Goal: Information Seeking & Learning: Learn about a topic

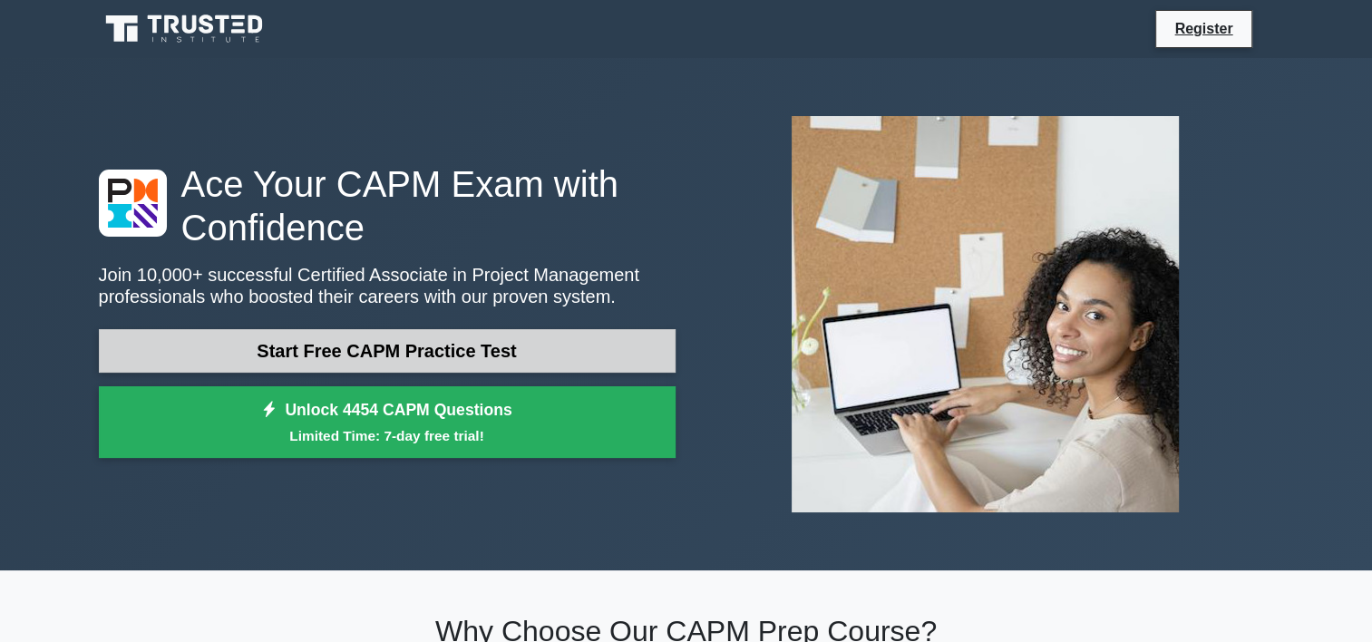
click at [434, 349] on link "Start Free CAPM Practice Test" at bounding box center [387, 351] width 577 height 44
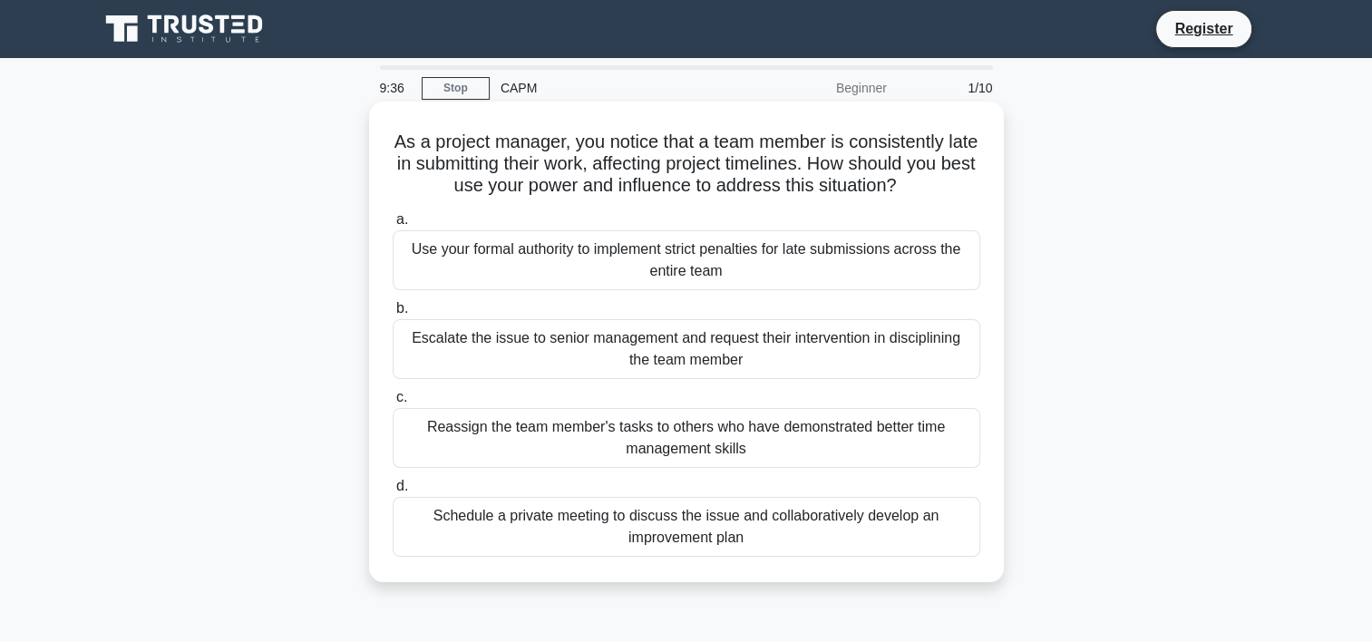
click at [487, 359] on div "Escalate the issue to senior management and request their intervention in disci…" at bounding box center [687, 349] width 588 height 60
click at [393, 315] on input "b. Escalate the issue to senior management and request their intervention in di…" at bounding box center [393, 309] width 0 height 12
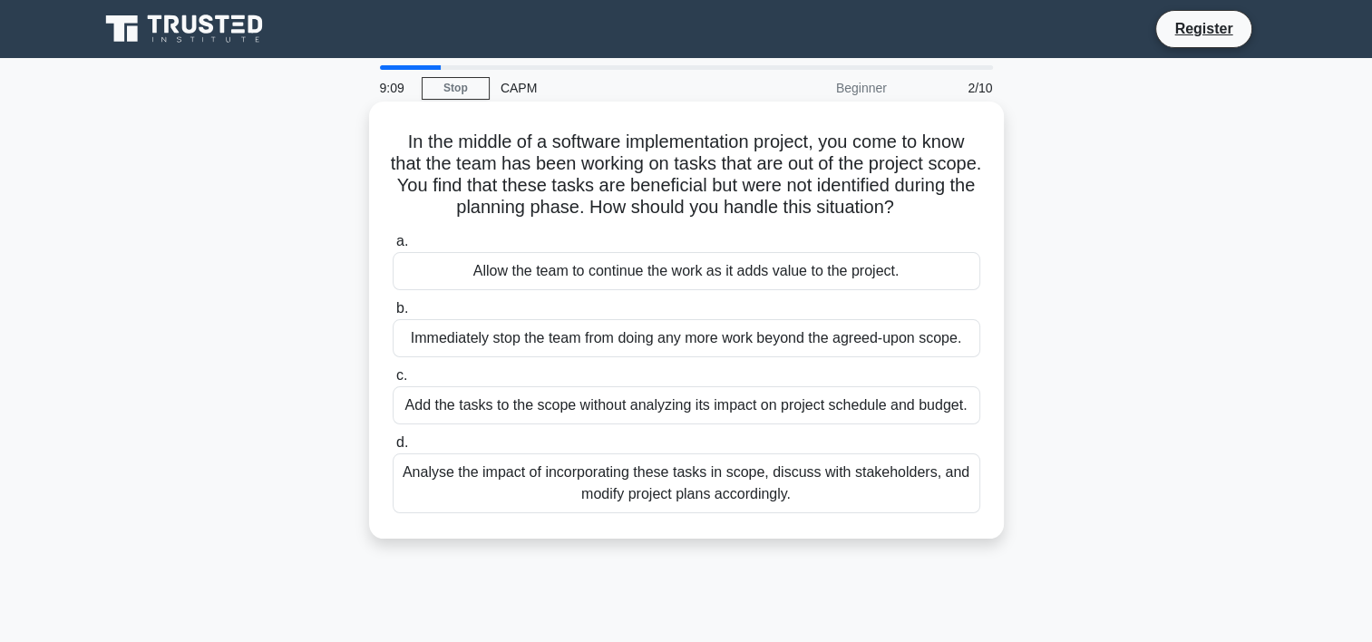
click at [484, 486] on div "Analyse the impact of incorporating these tasks in scope, discuss with stakehol…" at bounding box center [687, 483] width 588 height 60
click at [393, 449] on input "d. Analyse the impact of incorporating these tasks in scope, discuss with stake…" at bounding box center [393, 443] width 0 height 12
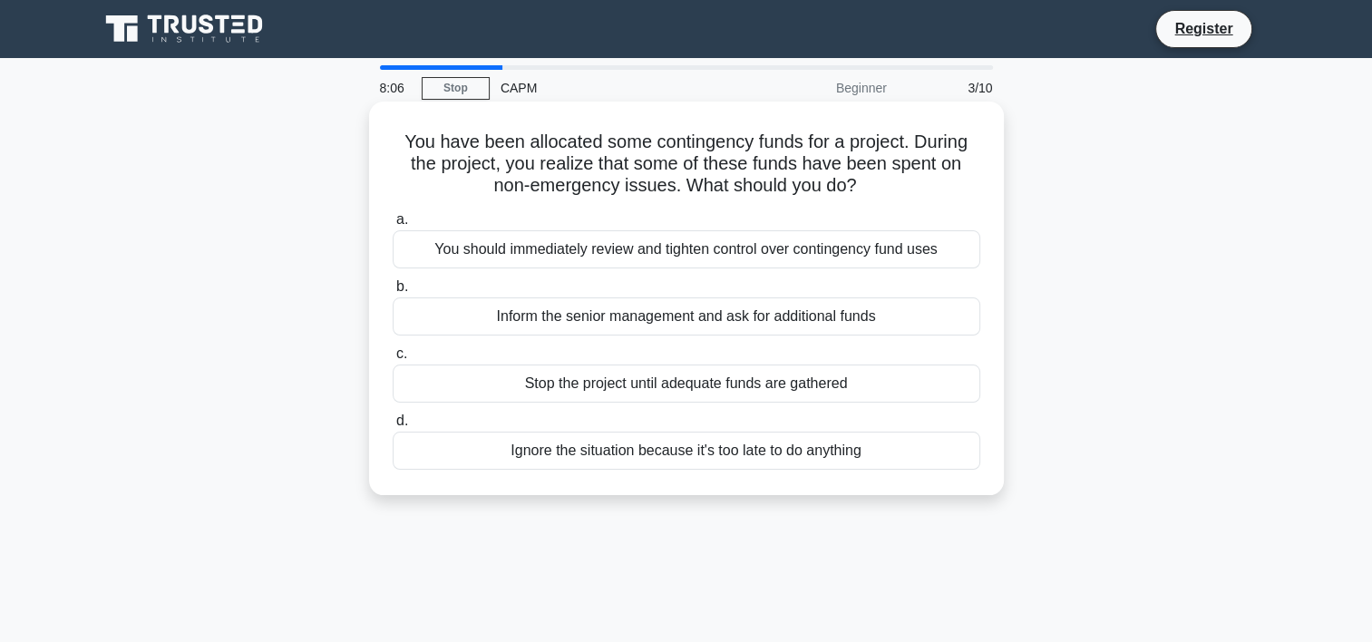
click at [491, 320] on div "Inform the senior management and ask for additional funds" at bounding box center [687, 316] width 588 height 38
click at [393, 293] on input "b. Inform the senior management and ask for additional funds" at bounding box center [393, 287] width 0 height 12
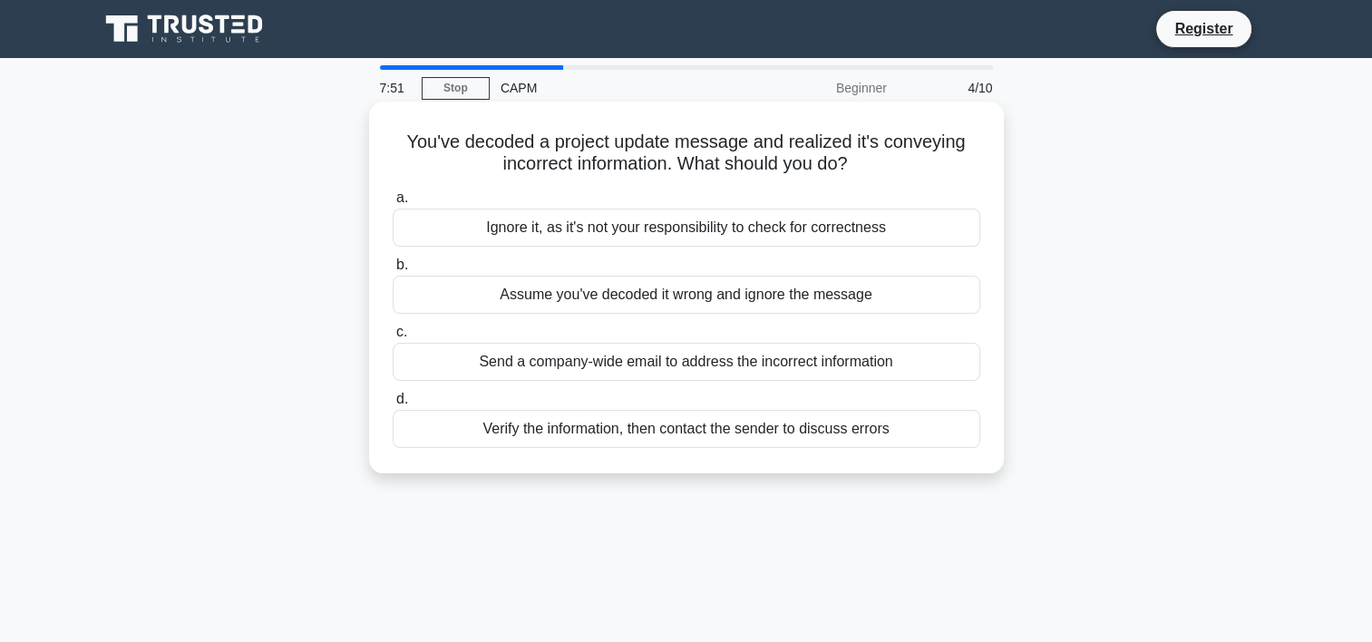
click at [469, 432] on div "Verify the information, then contact the sender to discuss errors" at bounding box center [687, 429] width 588 height 38
click at [393, 405] on input "d. Verify the information, then contact the sender to discuss errors" at bounding box center [393, 400] width 0 height 12
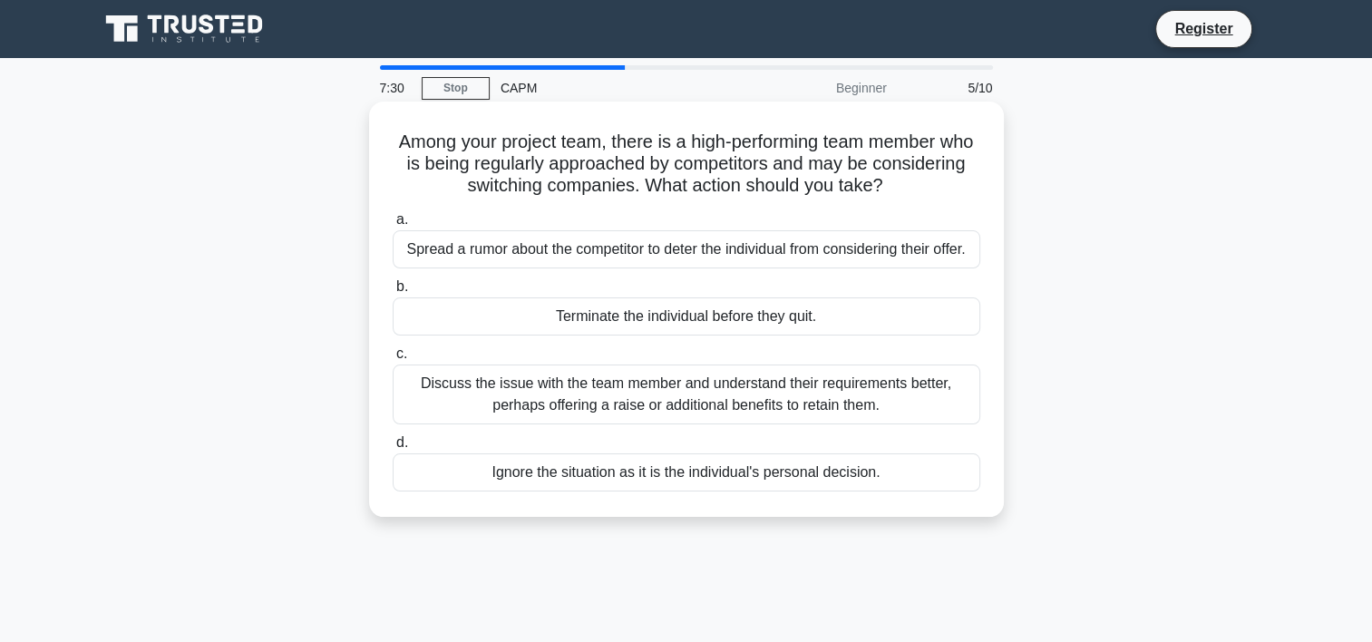
click at [452, 394] on div "Discuss the issue with the team member and understand their requirements better…" at bounding box center [687, 395] width 588 height 60
click at [393, 360] on input "c. Discuss the issue with the team member and understand their requirements bet…" at bounding box center [393, 354] width 0 height 12
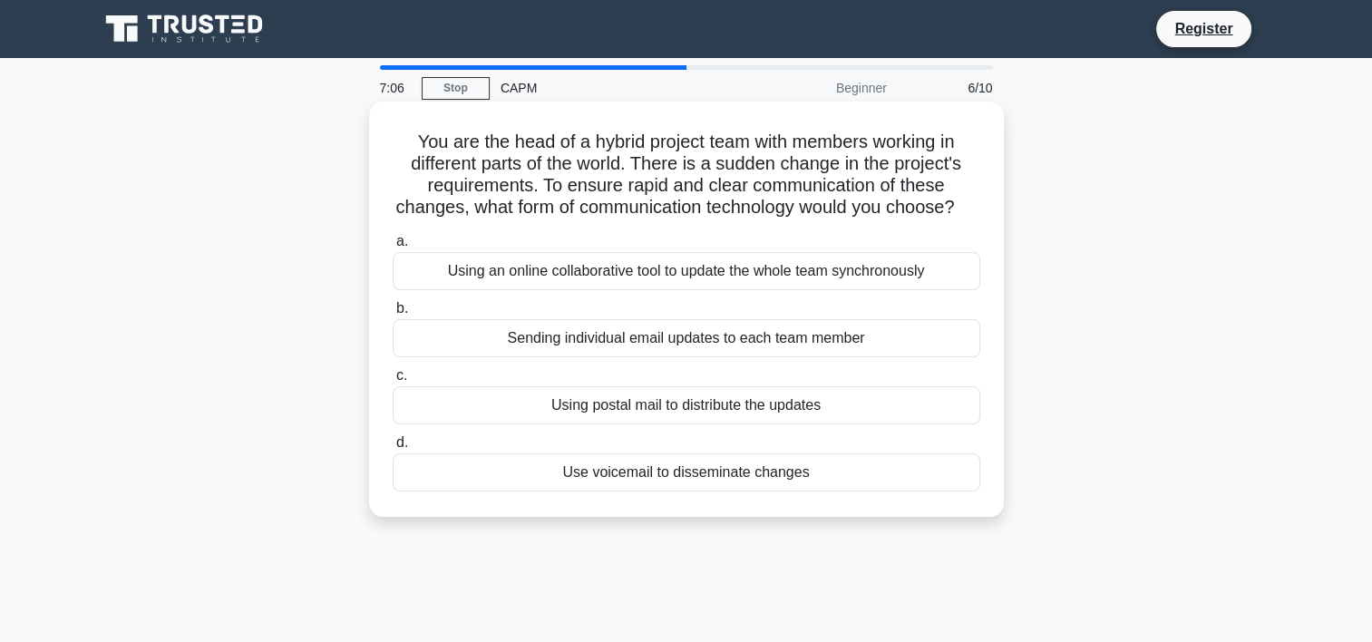
click at [475, 290] on div "Using an online collaborative tool to update the whole team synchronously" at bounding box center [687, 271] width 588 height 38
click at [393, 248] on input "a. Using an online collaborative tool to update the whole team synchronously" at bounding box center [393, 242] width 0 height 12
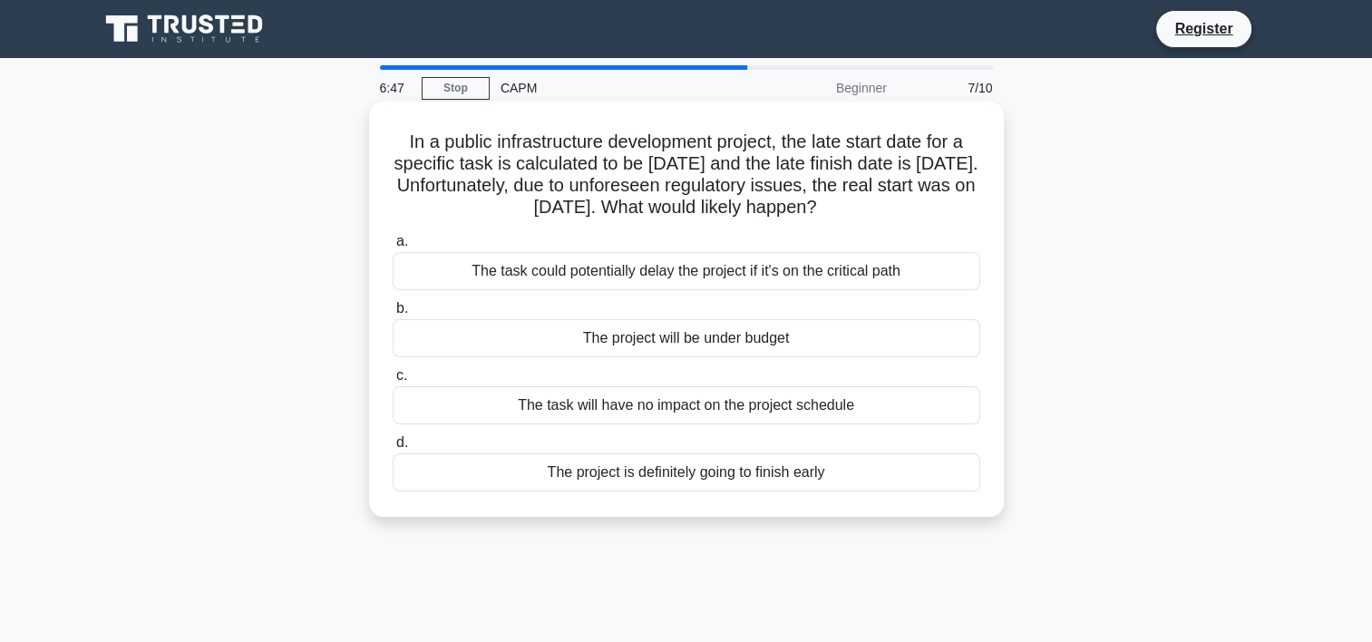
click at [545, 190] on h5 "In a public infrastructure development project, the late start date for a speci…" at bounding box center [686, 175] width 591 height 89
click at [628, 280] on div "The task could potentially delay the project if it's on the critical path" at bounding box center [687, 271] width 588 height 38
click at [393, 248] on input "a. The task could potentially delay the project if it's on the critical path" at bounding box center [393, 242] width 0 height 12
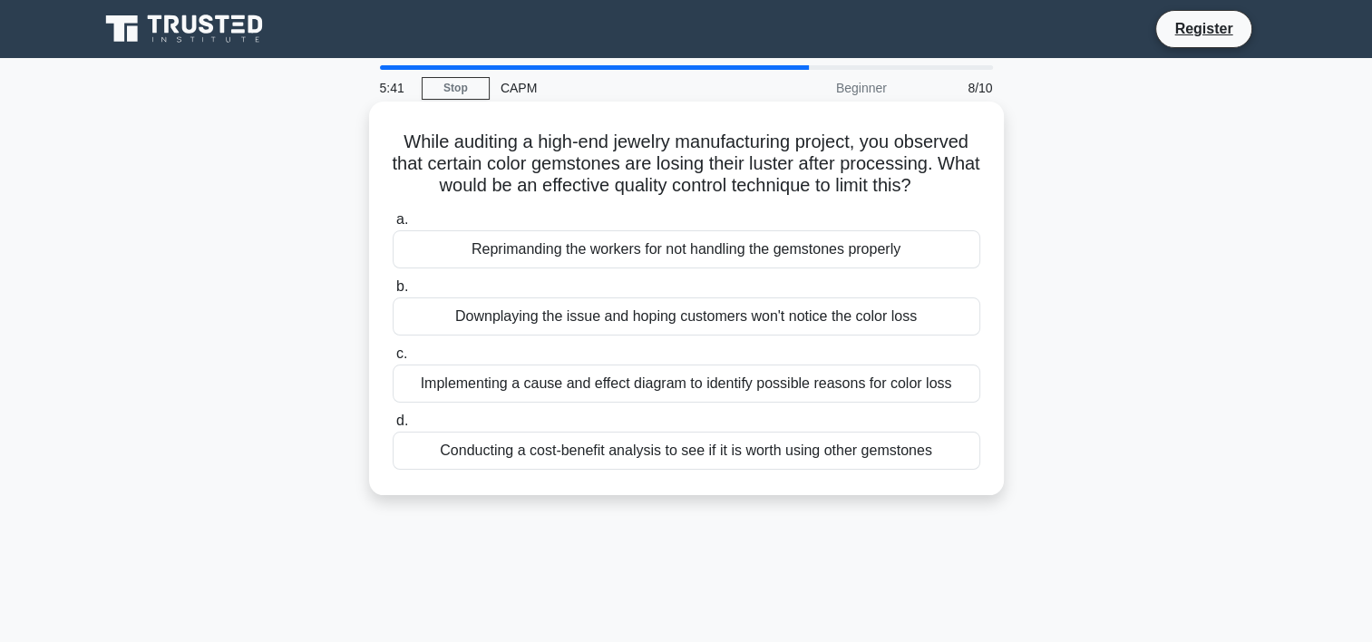
click at [440, 386] on div "Implementing a cause and effect diagram to identify possible reasons for color …" at bounding box center [687, 384] width 588 height 38
click at [393, 360] on input "c. Implementing a cause and effect diagram to identify possible reasons for col…" at bounding box center [393, 354] width 0 height 12
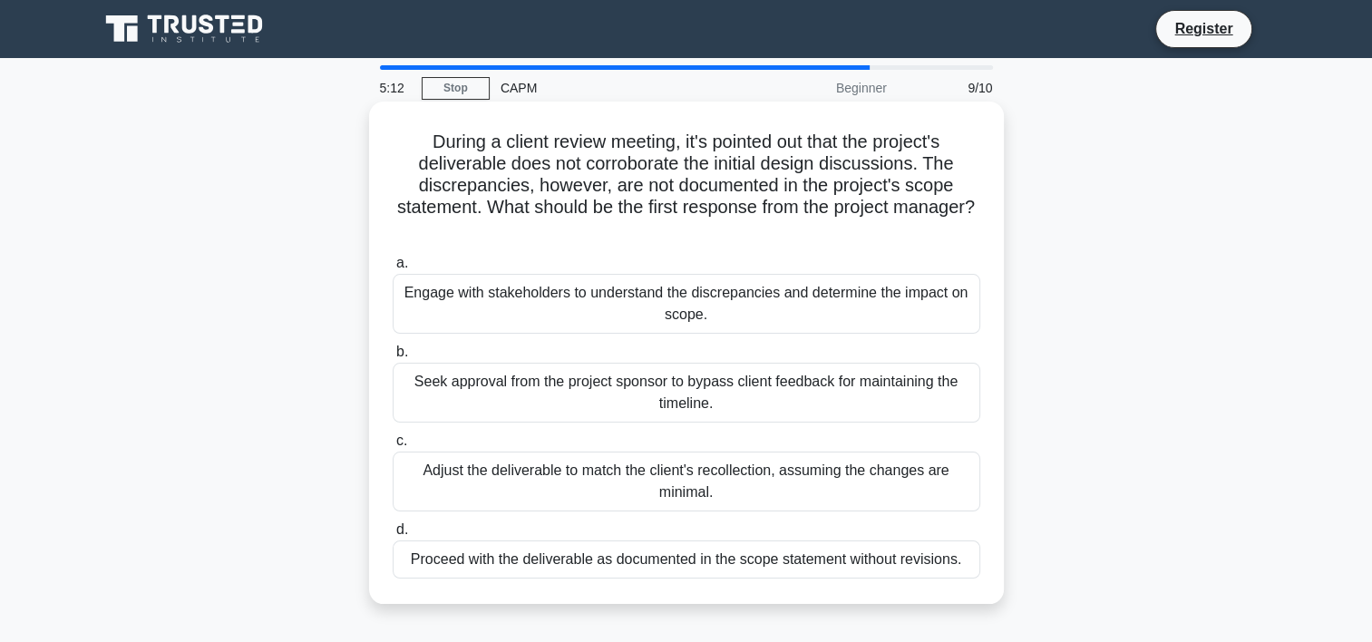
drag, startPoint x: 522, startPoint y: 203, endPoint x: 726, endPoint y: 236, distance: 205.8
click at [726, 236] on h5 "During a client review meeting, it's pointed out that the project's deliverable…" at bounding box center [686, 186] width 591 height 111
click at [441, 301] on div "Engage with stakeholders to understand the discrepancies and determine the impa…" at bounding box center [687, 304] width 588 height 60
click at [393, 269] on input "a. Engage with stakeholders to understand the discrepancies and determine the i…" at bounding box center [393, 264] width 0 height 12
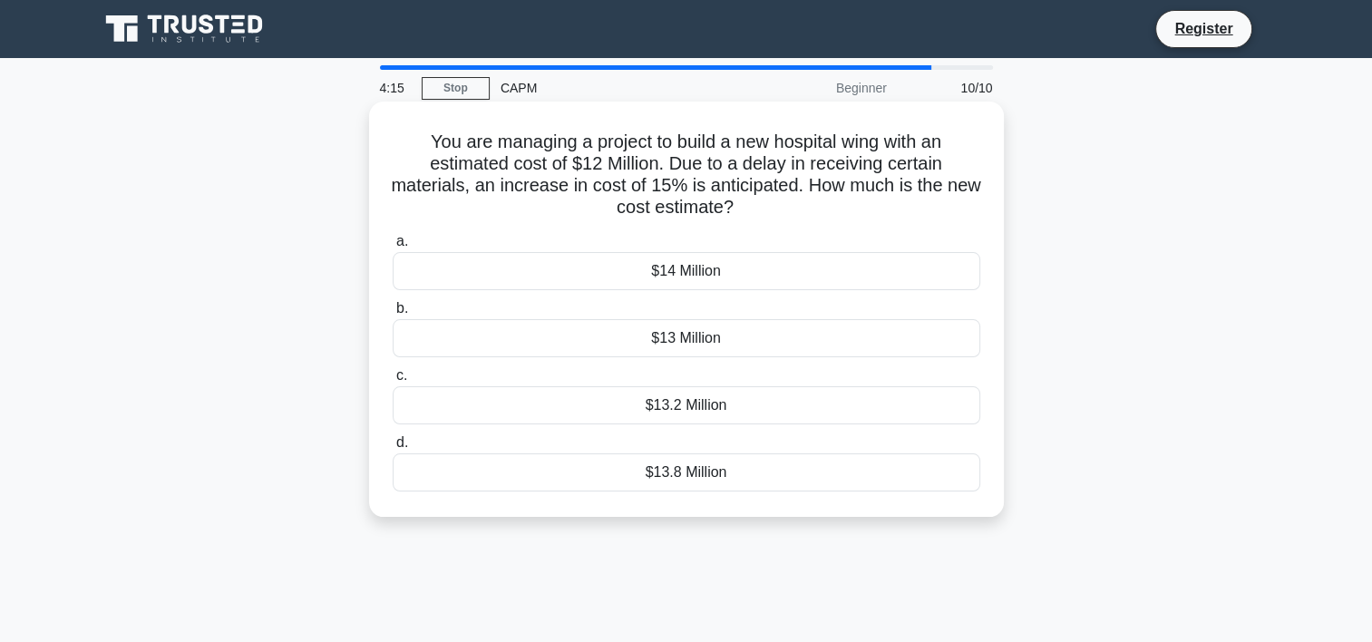
click at [726, 472] on div "$13.8 Million" at bounding box center [687, 472] width 588 height 38
click at [393, 449] on input "d. $13.8 Million" at bounding box center [393, 443] width 0 height 12
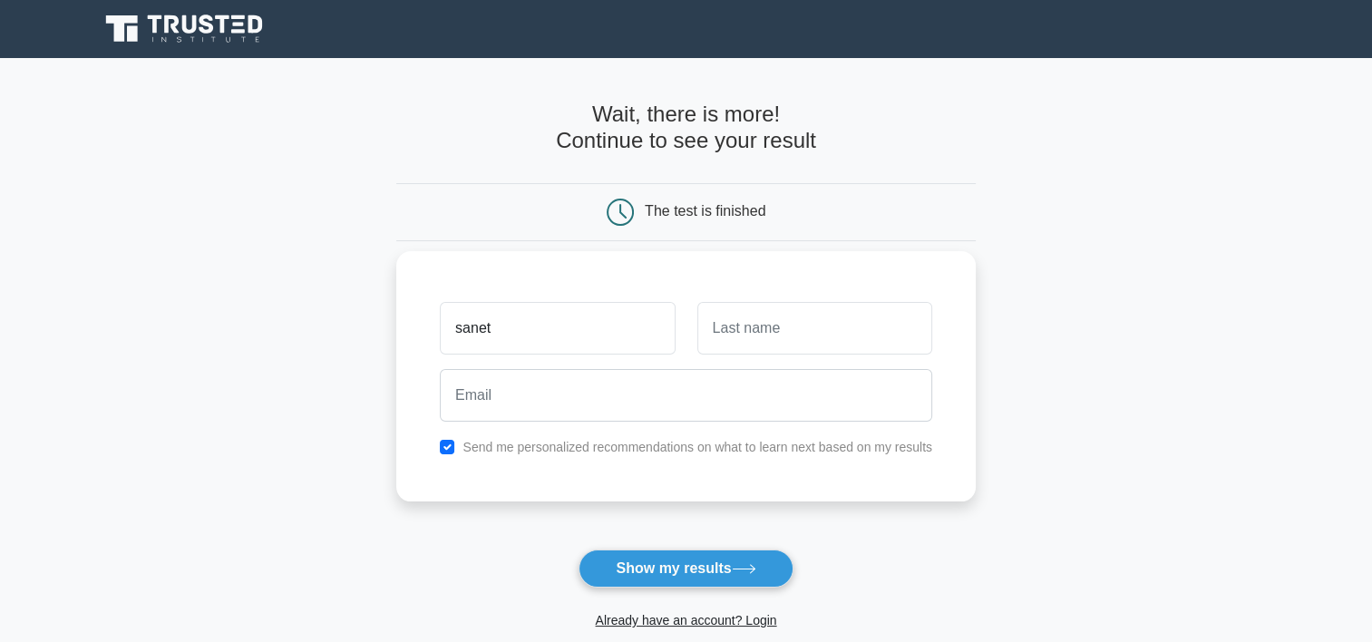
type input "sanet"
type input "Badenhorst"
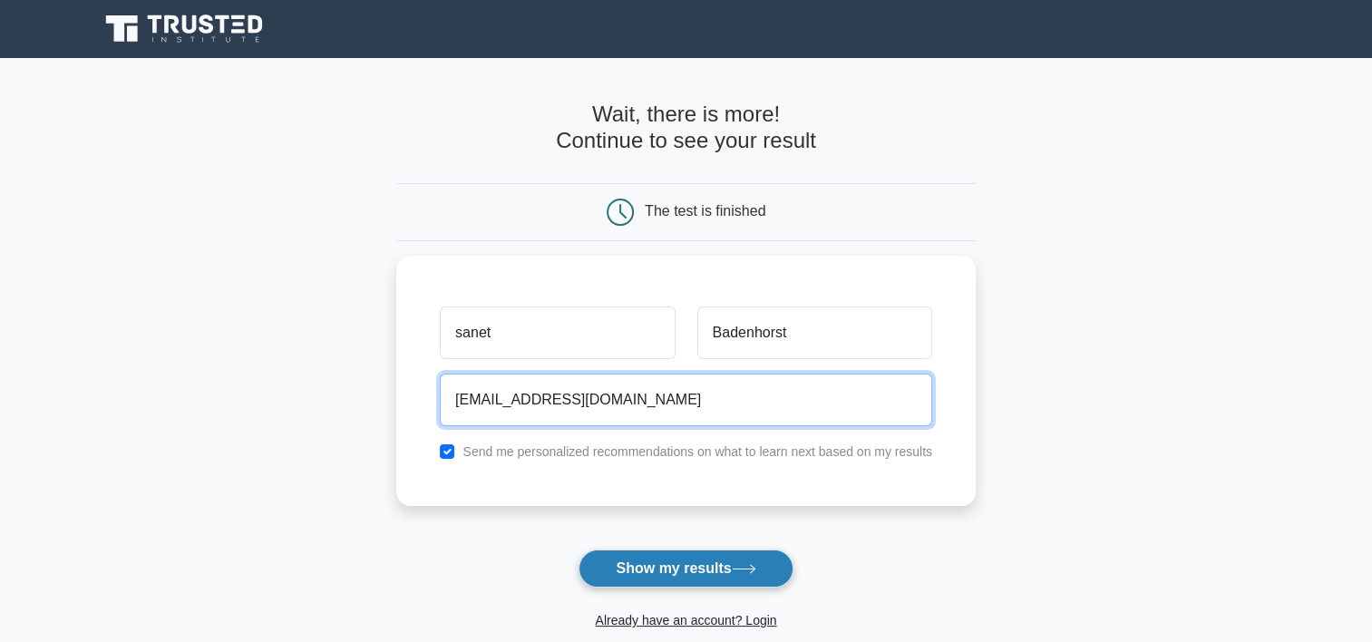
type input "[EMAIL_ADDRESS][DOMAIN_NAME]"
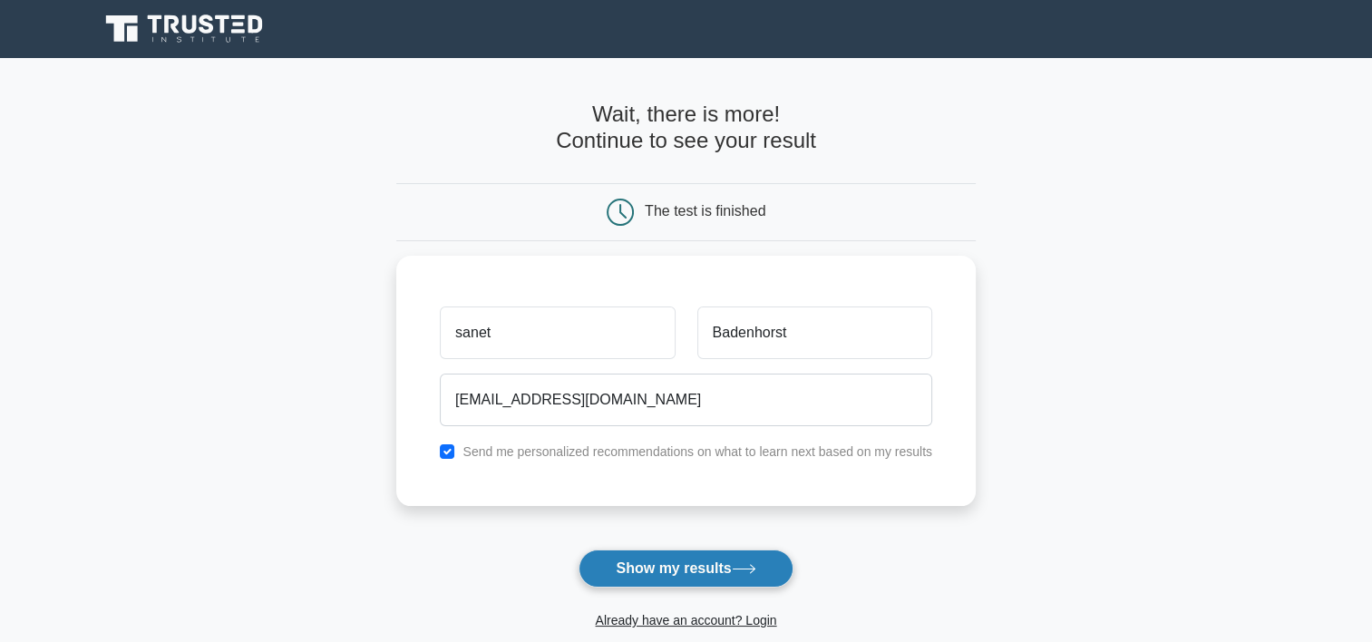
click at [712, 559] on button "Show my results" at bounding box center [686, 569] width 214 height 38
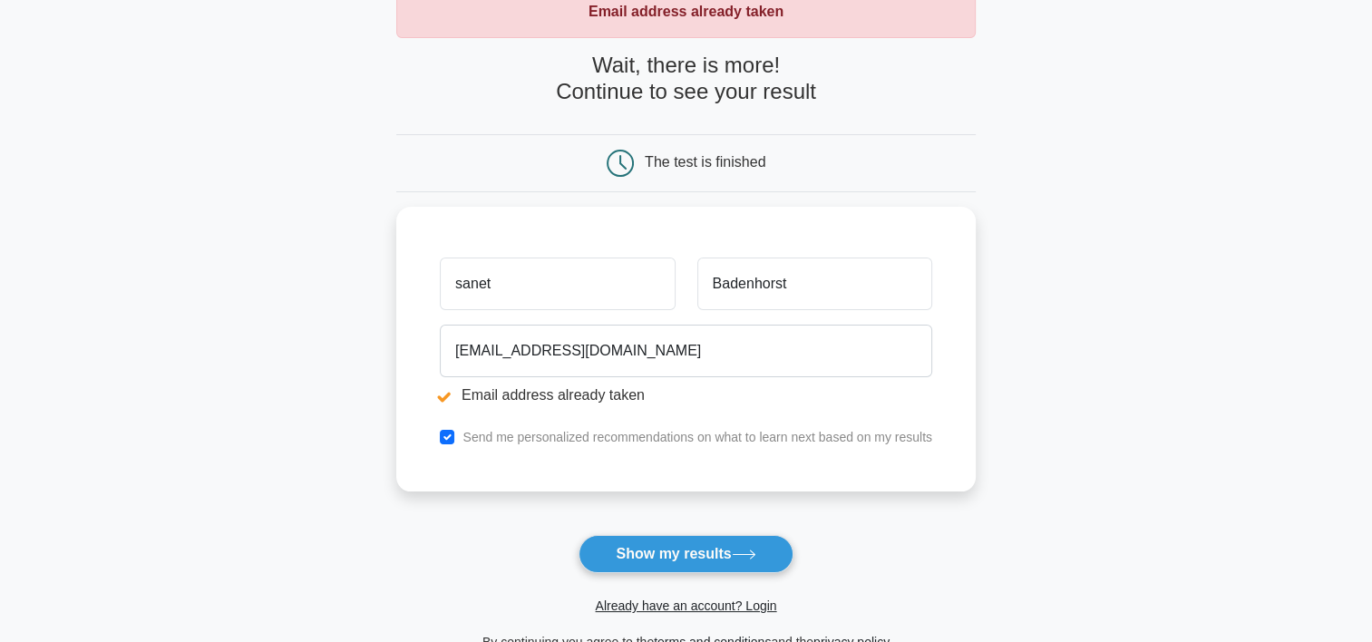
scroll to position [181, 0]
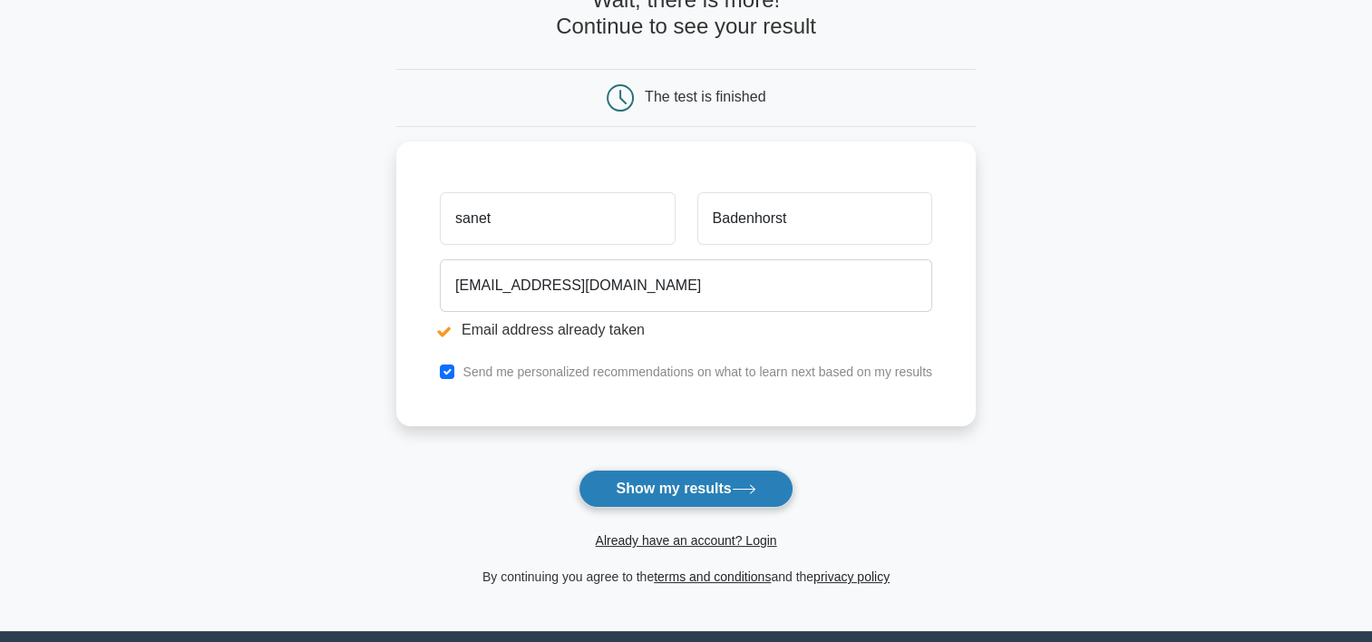
click at [664, 492] on button "Show my results" at bounding box center [686, 489] width 214 height 38
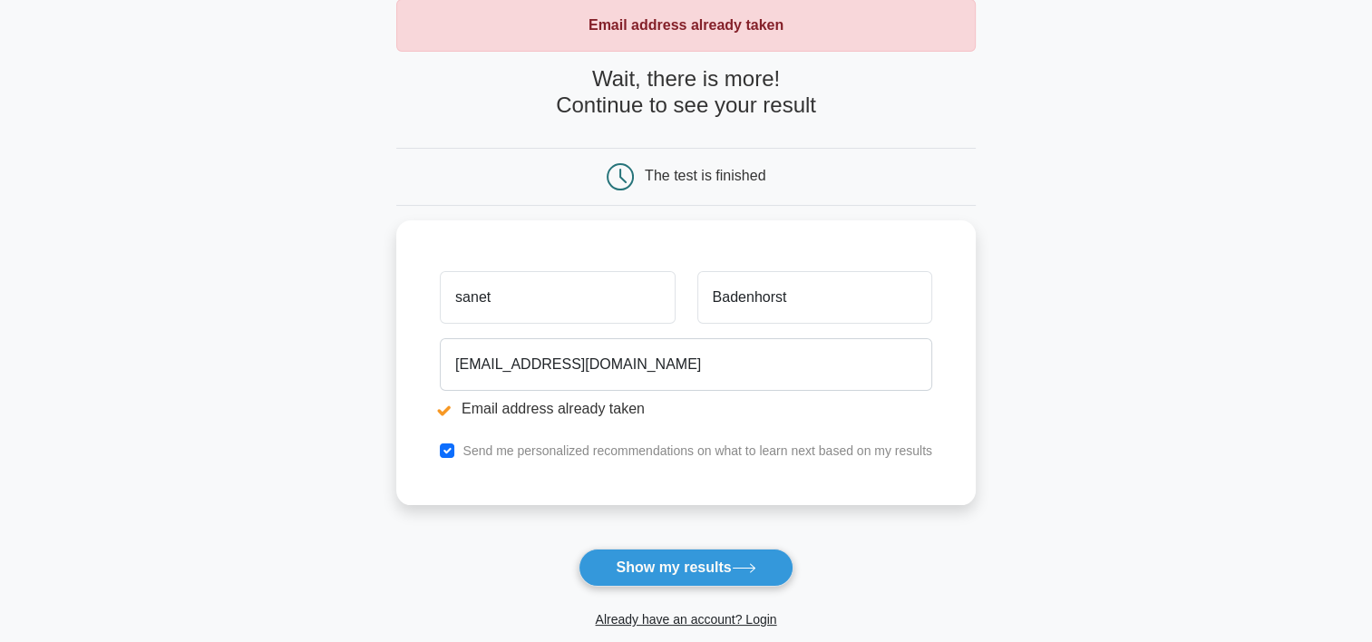
scroll to position [272, 0]
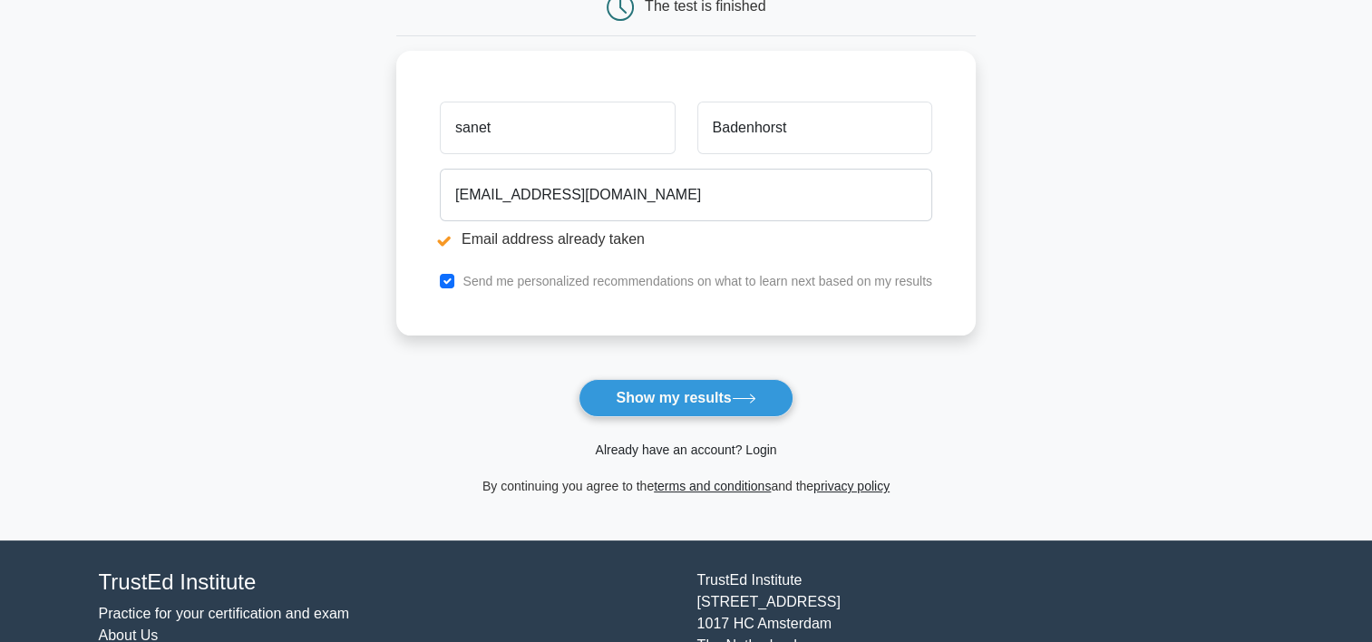
click at [691, 450] on link "Already have an account? Login" at bounding box center [685, 450] width 181 height 15
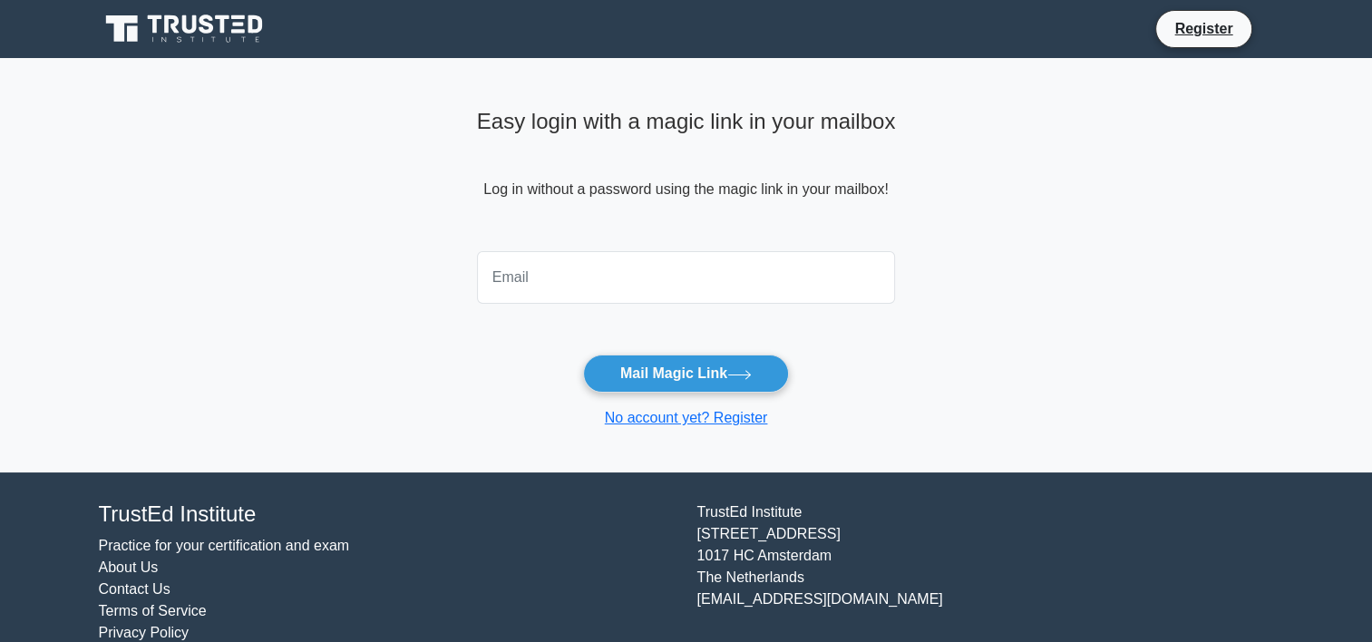
click at [599, 287] on input "email" at bounding box center [686, 277] width 419 height 53
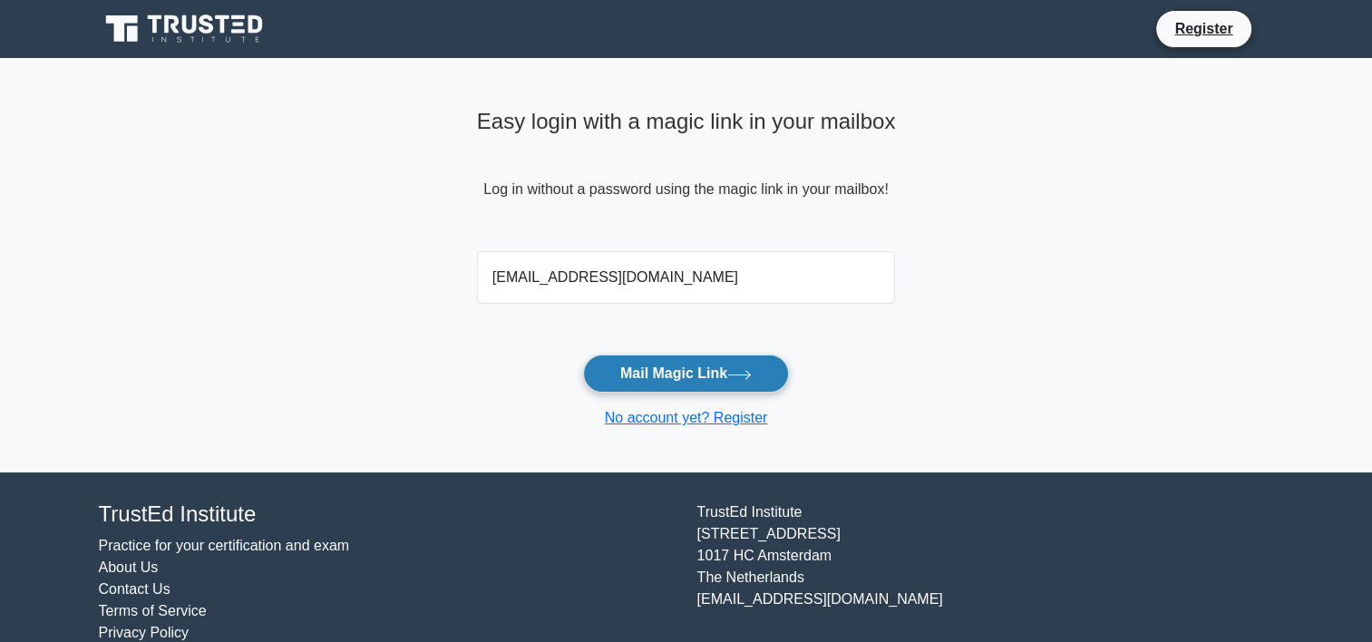
type input "sanetb777@gmaail.com"
click at [687, 382] on button "Mail Magic Link" at bounding box center [686, 374] width 206 height 38
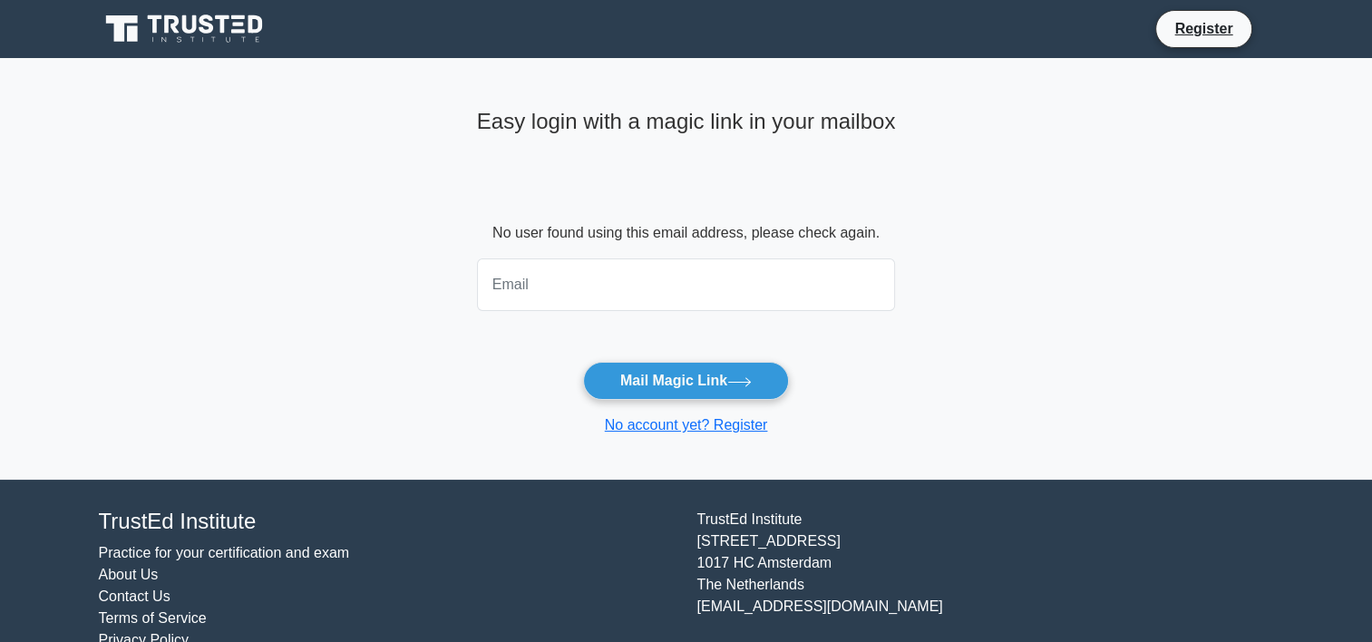
click at [635, 308] on input "email" at bounding box center [686, 284] width 419 height 53
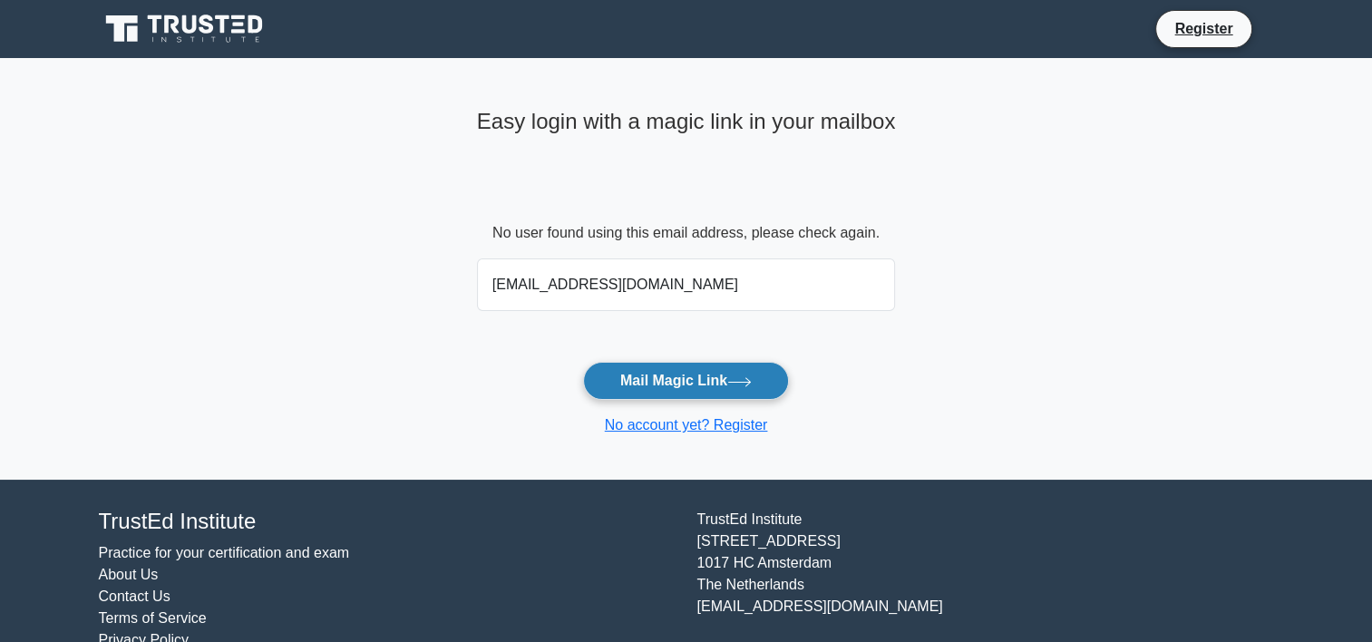
type input "[EMAIL_ADDRESS][DOMAIN_NAME]"
click at [715, 378] on button "Mail Magic Link" at bounding box center [686, 381] width 206 height 38
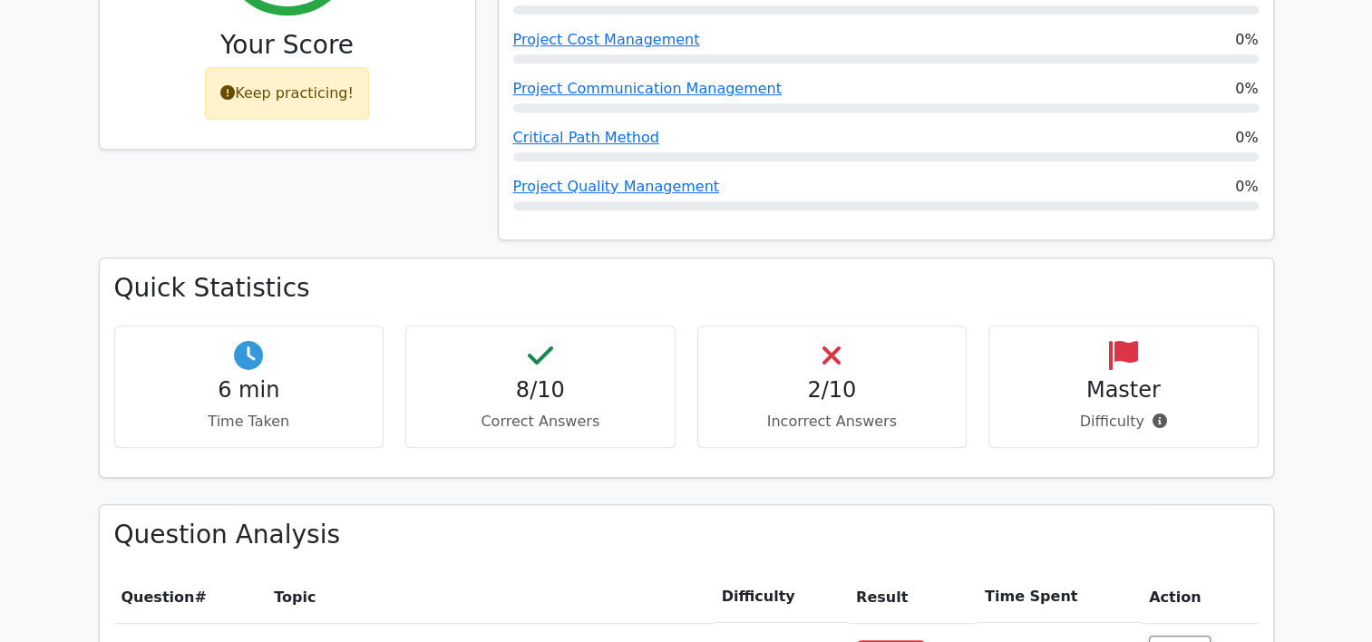
scroll to position [726, 0]
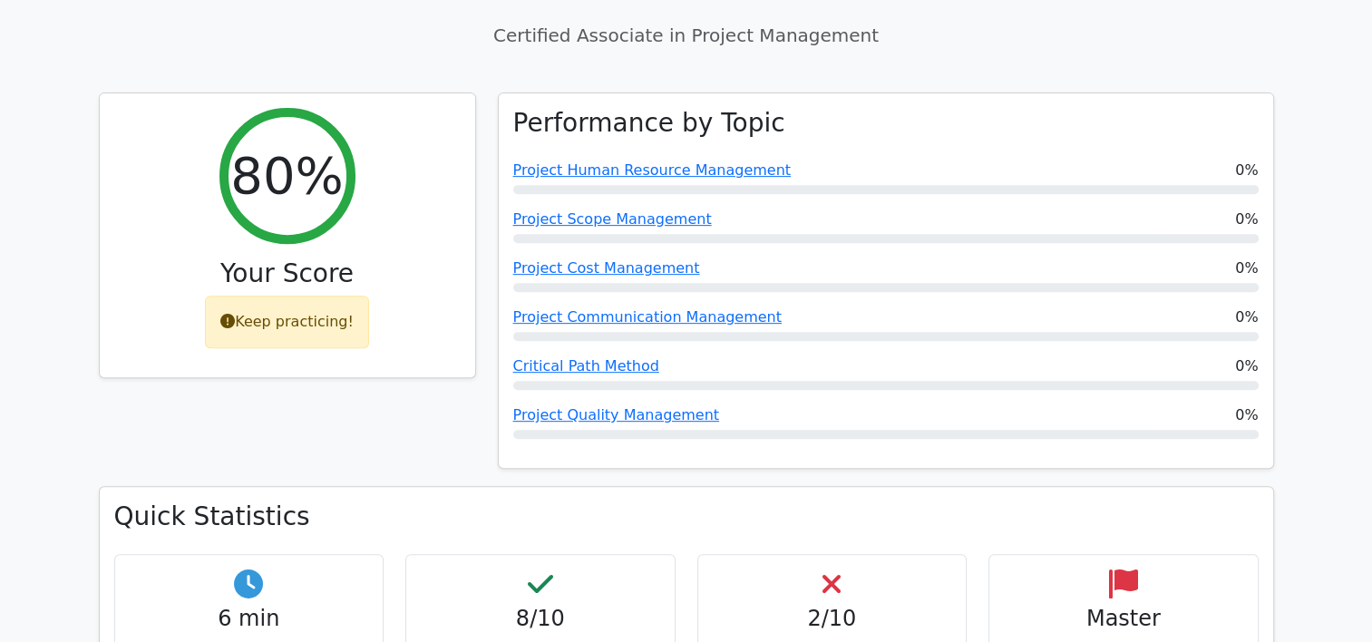
click at [840, 606] on h4 "2/10" at bounding box center [832, 619] width 239 height 26
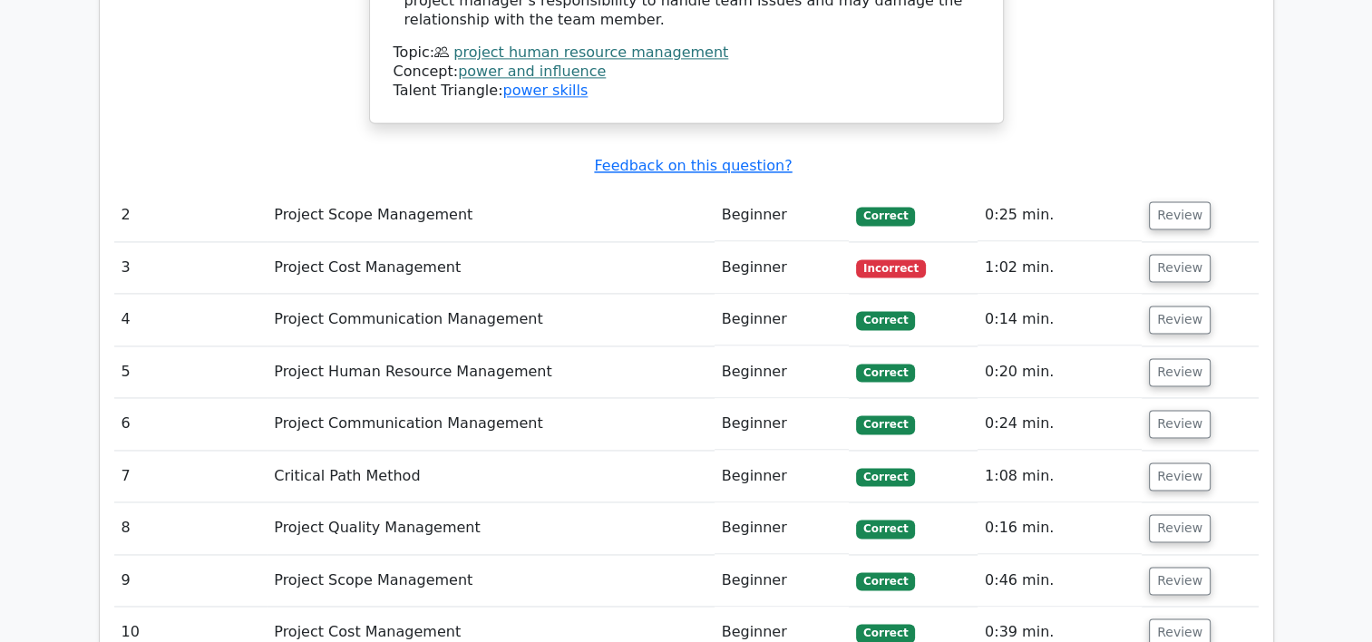
scroll to position [2630, 0]
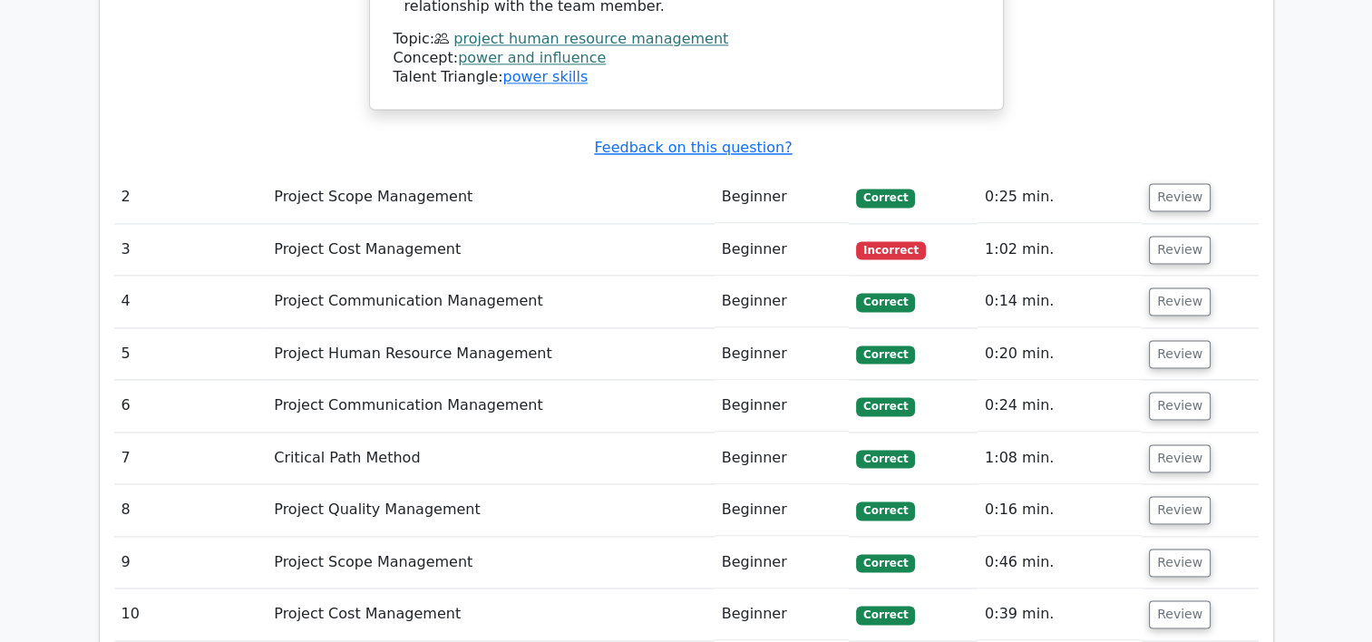
click at [882, 241] on span "Incorrect" at bounding box center [891, 250] width 70 height 18
click at [1180, 236] on button "Review" at bounding box center [1180, 250] width 62 height 28
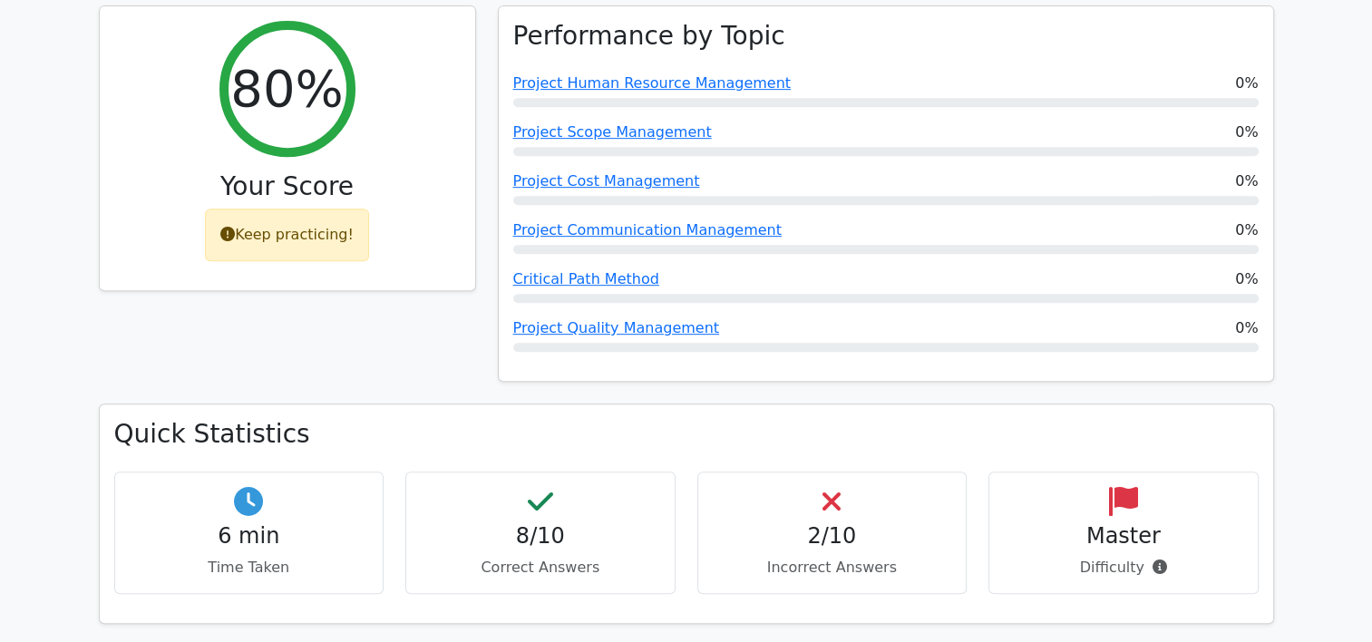
scroll to position [816, 0]
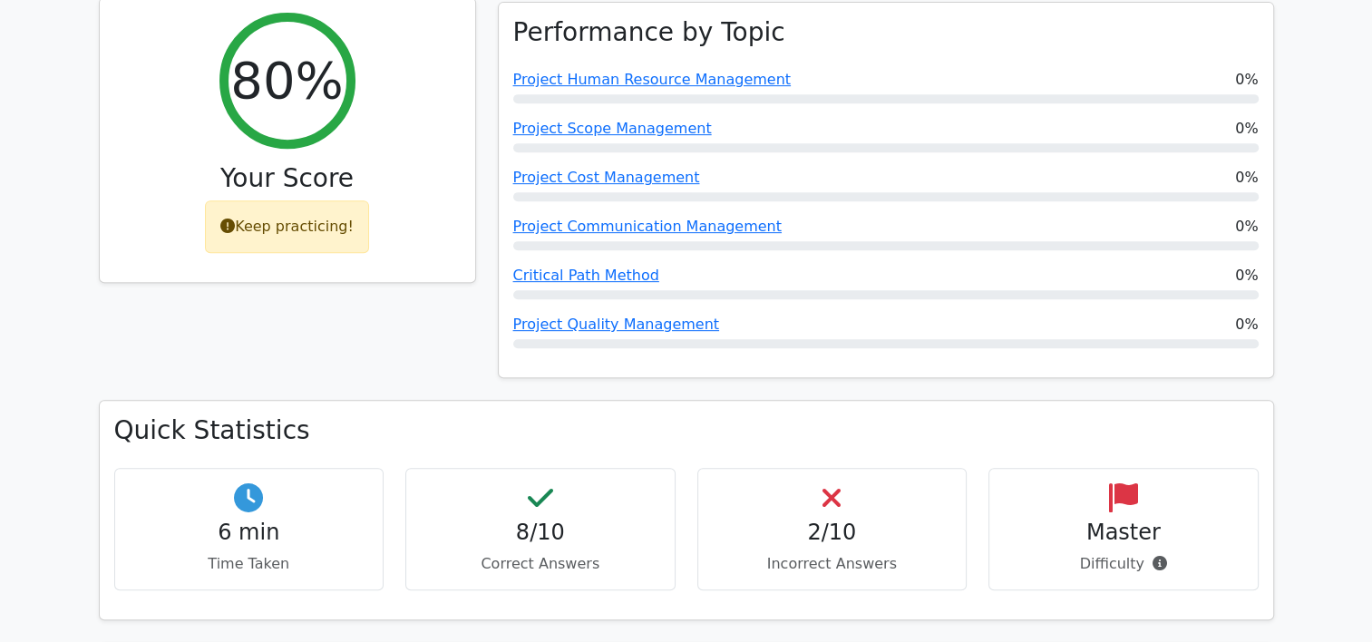
click at [315, 200] on div "Keep practicing!" at bounding box center [287, 226] width 164 height 53
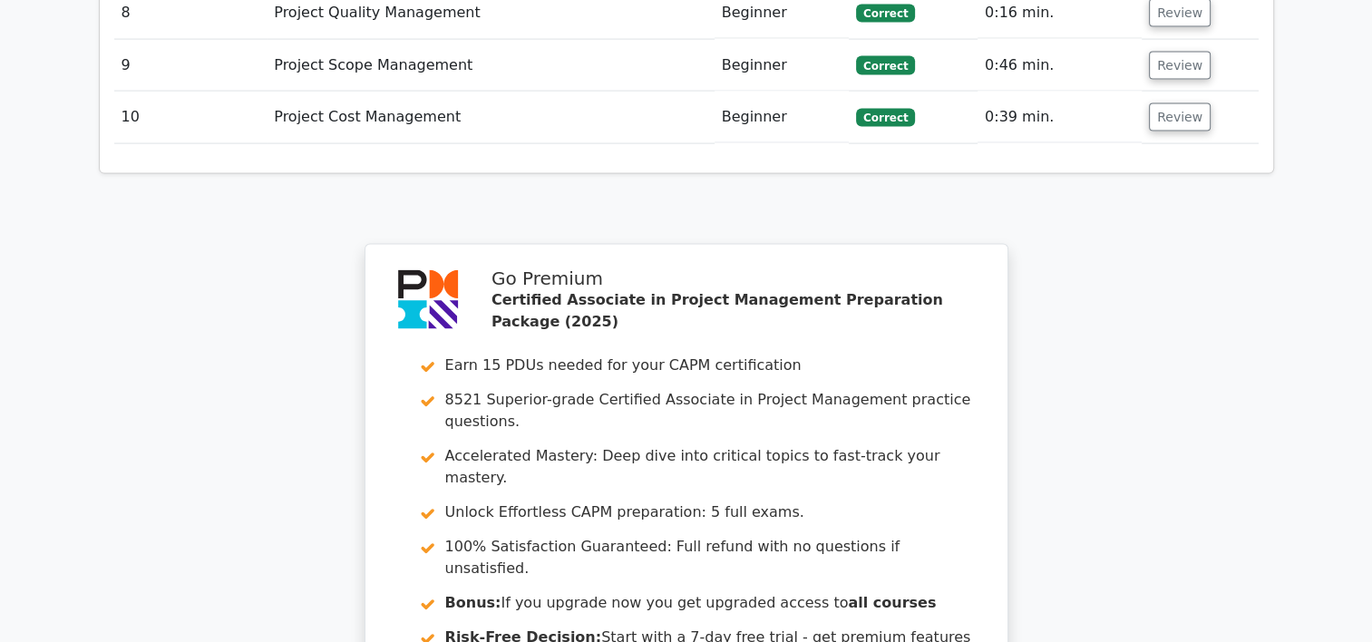
scroll to position [4144, 0]
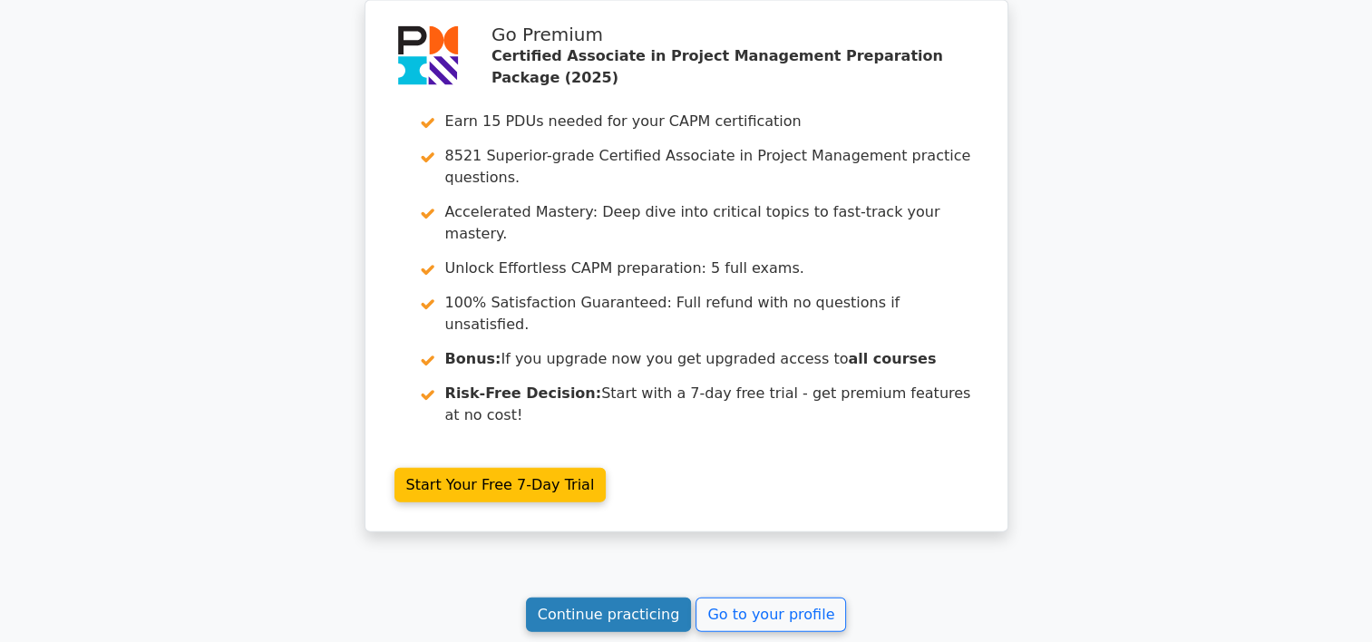
click at [630, 598] on link "Continue practicing" at bounding box center [609, 615] width 166 height 34
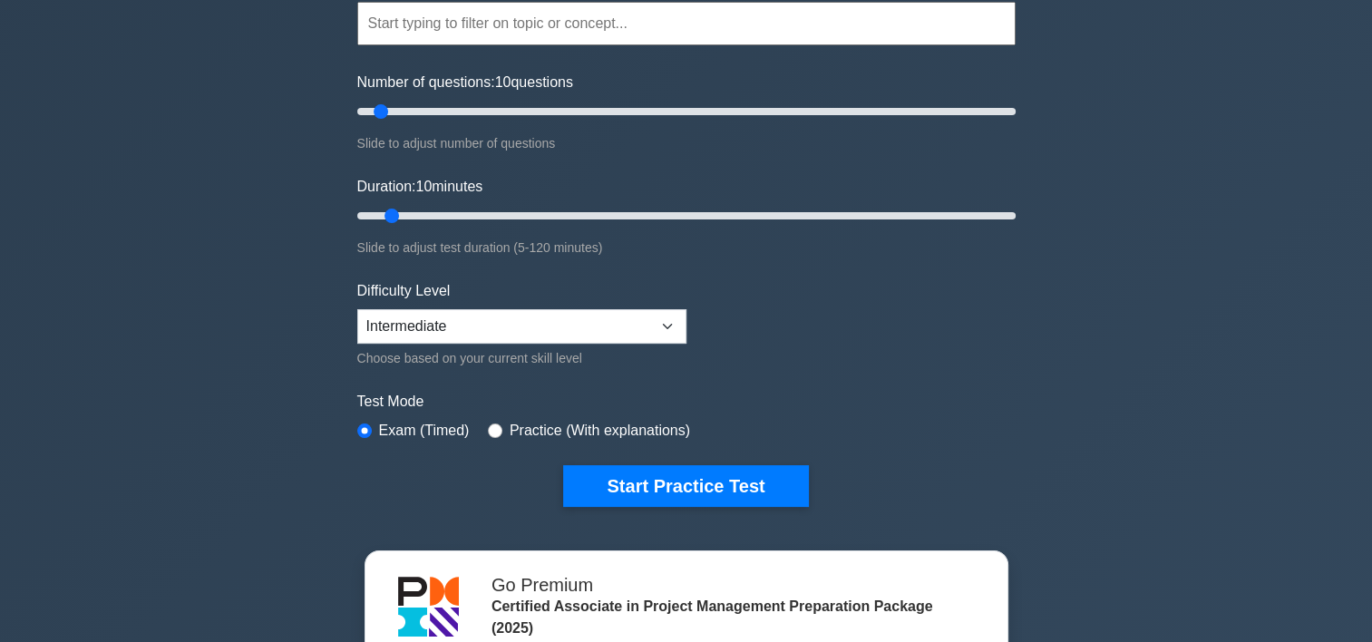
scroll to position [181, 0]
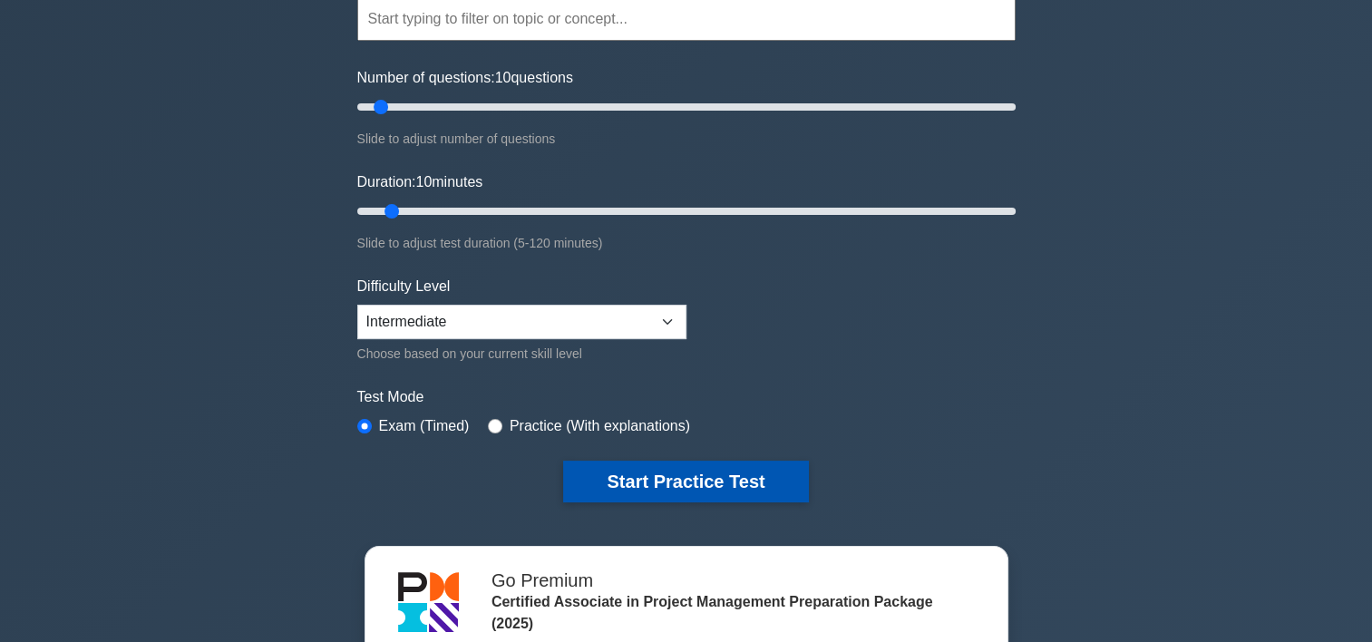
click at [661, 486] on button "Start Practice Test" at bounding box center [685, 482] width 245 height 42
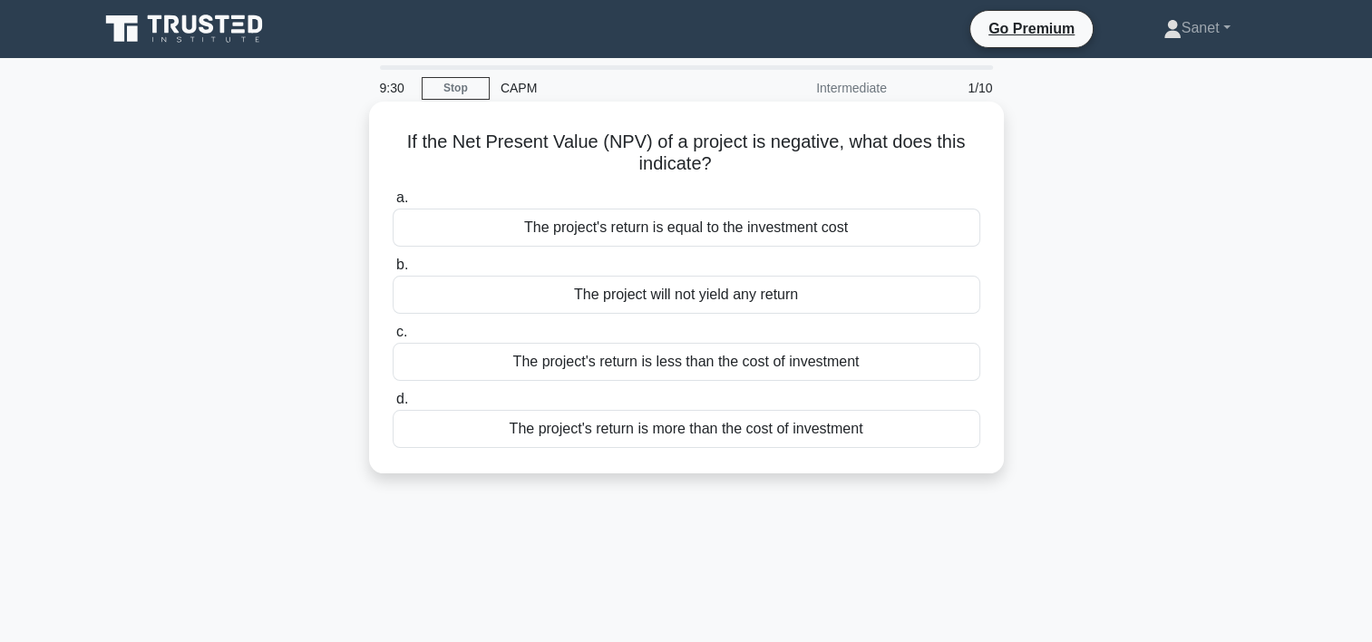
click at [484, 435] on div "The project's return is more than the cost of investment" at bounding box center [687, 429] width 588 height 38
click at [393, 405] on input "d. The project's return is more than the cost of investment" at bounding box center [393, 400] width 0 height 12
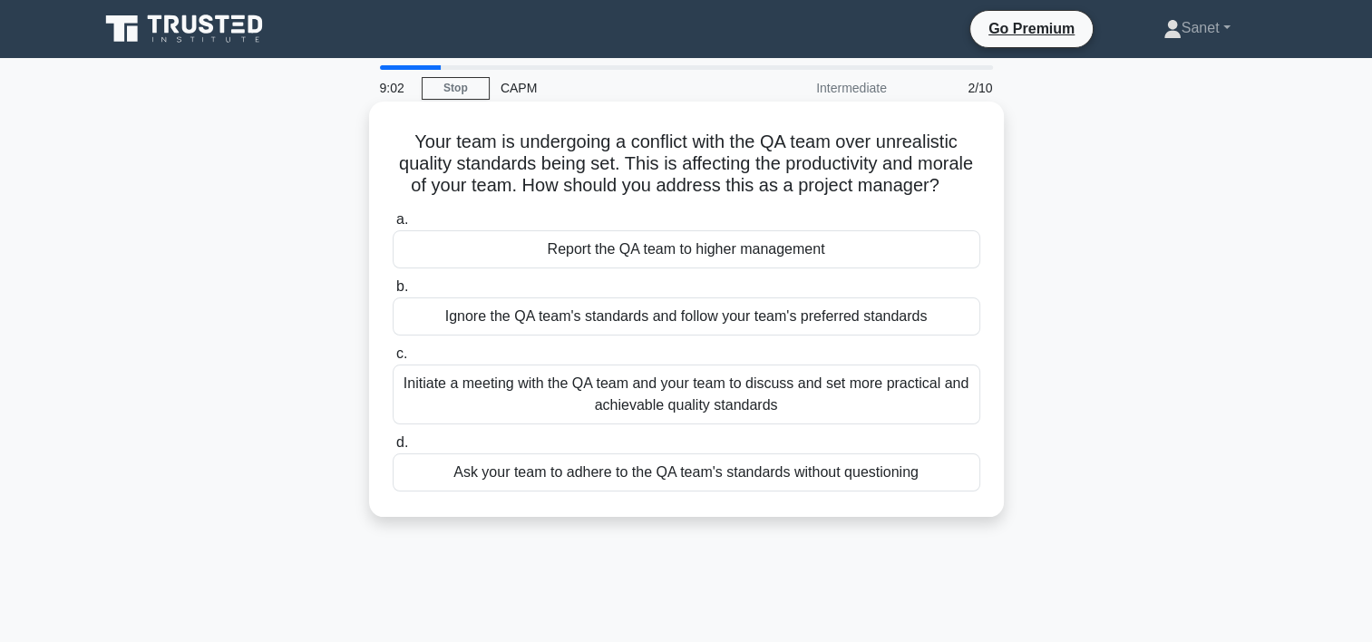
click at [559, 268] on div "Report the QA team to higher management" at bounding box center [687, 249] width 588 height 38
click at [393, 226] on input "a. Report the QA team to higher management" at bounding box center [393, 220] width 0 height 12
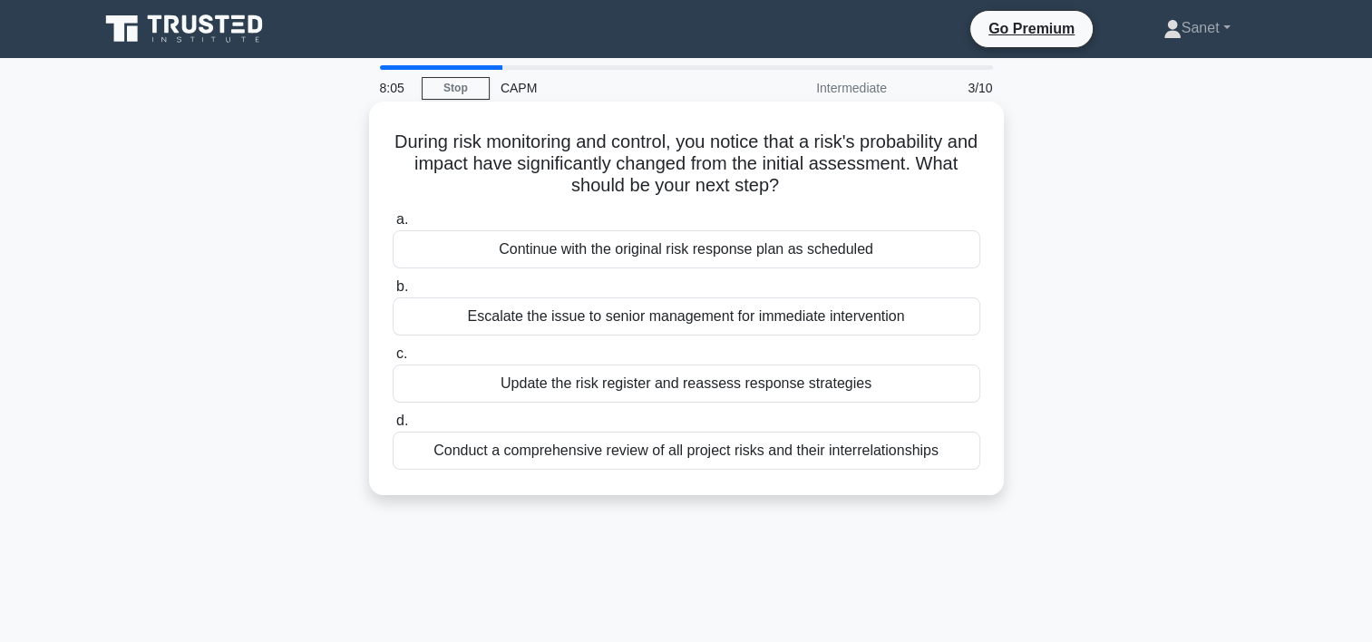
click at [600, 453] on div "Conduct a comprehensive review of all project risks and their interrelationships" at bounding box center [687, 451] width 588 height 38
click at [393, 427] on input "d. Conduct a comprehensive review of all project risks and their interrelations…" at bounding box center [393, 421] width 0 height 12
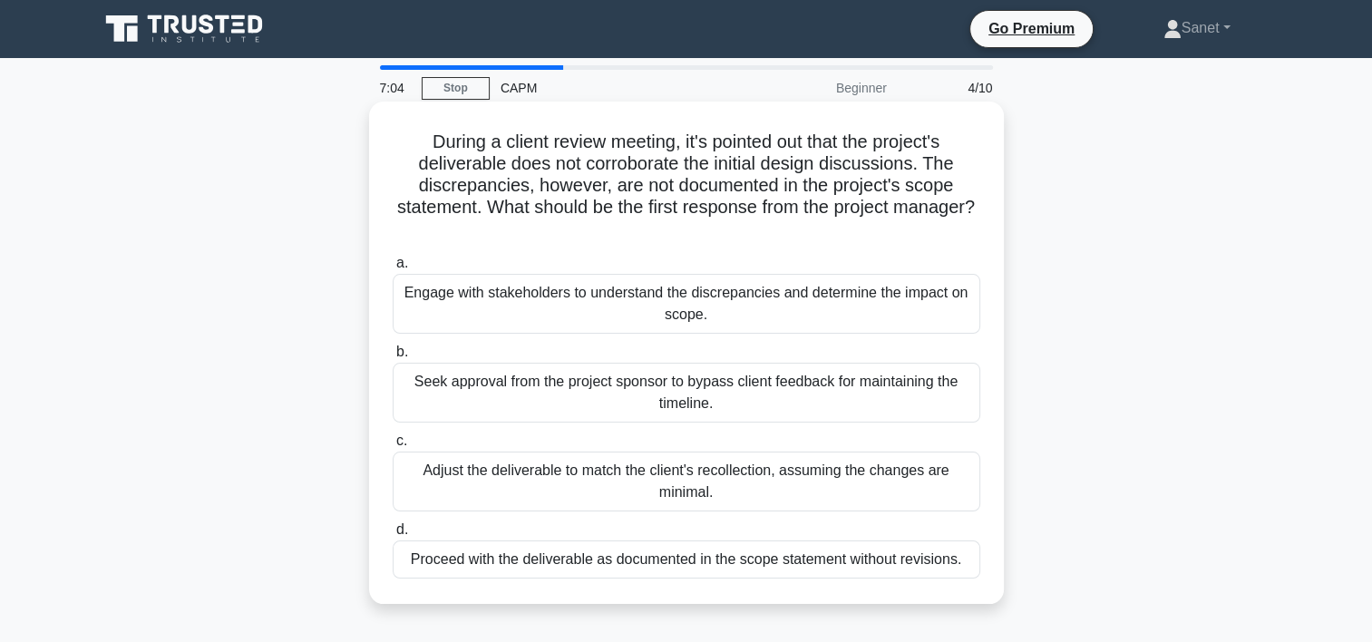
click at [435, 314] on div "Engage with stakeholders to understand the discrepancies and determine the impa…" at bounding box center [687, 304] width 588 height 60
click at [393, 269] on input "a. Engage with stakeholders to understand the discrepancies and determine the i…" at bounding box center [393, 264] width 0 height 12
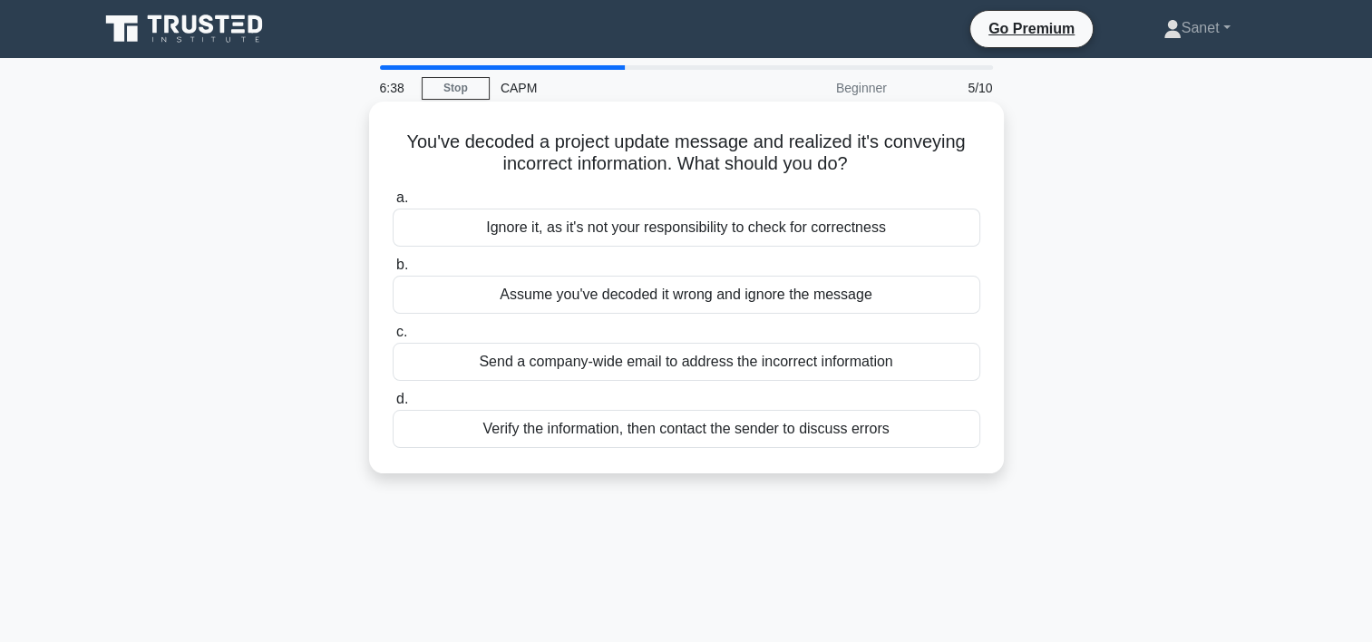
click at [483, 434] on div "Verify the information, then contact the sender to discuss errors" at bounding box center [687, 429] width 588 height 38
click at [393, 405] on input "d. Verify the information, then contact the sender to discuss errors" at bounding box center [393, 400] width 0 height 12
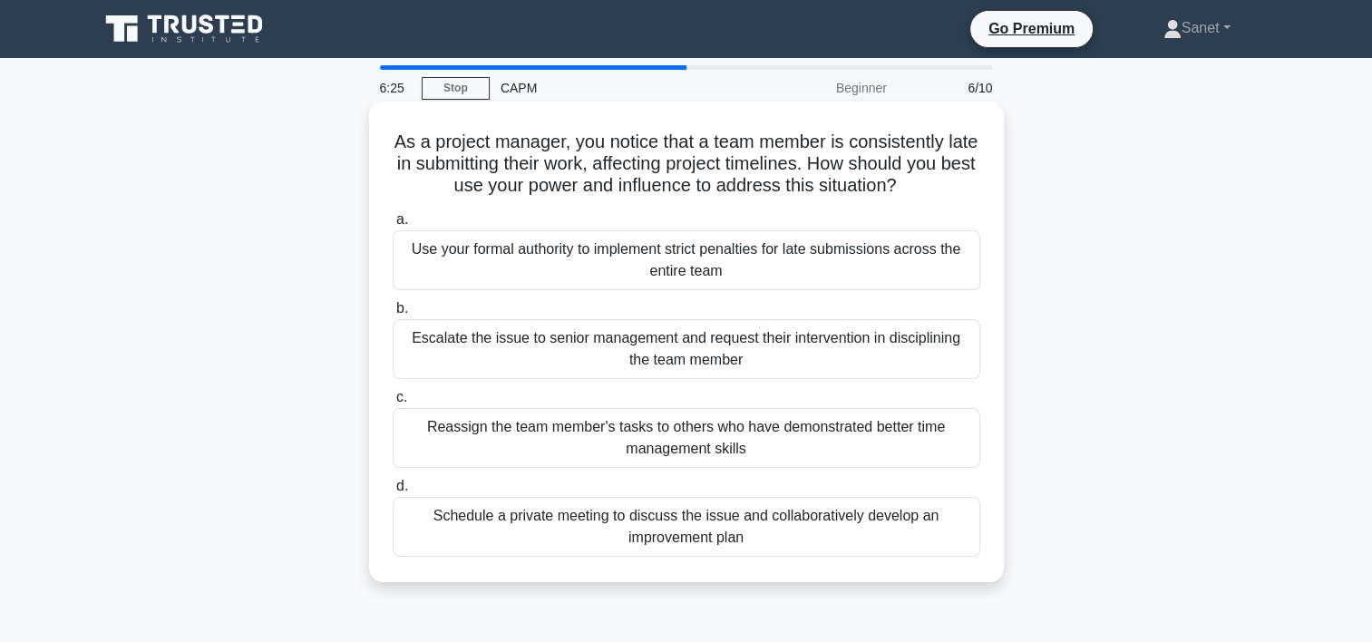
click at [503, 349] on div "Escalate the issue to senior management and request their intervention in disci…" at bounding box center [687, 349] width 588 height 60
click at [393, 315] on input "b. Escalate the issue to senior management and request their intervention in di…" at bounding box center [393, 309] width 0 height 12
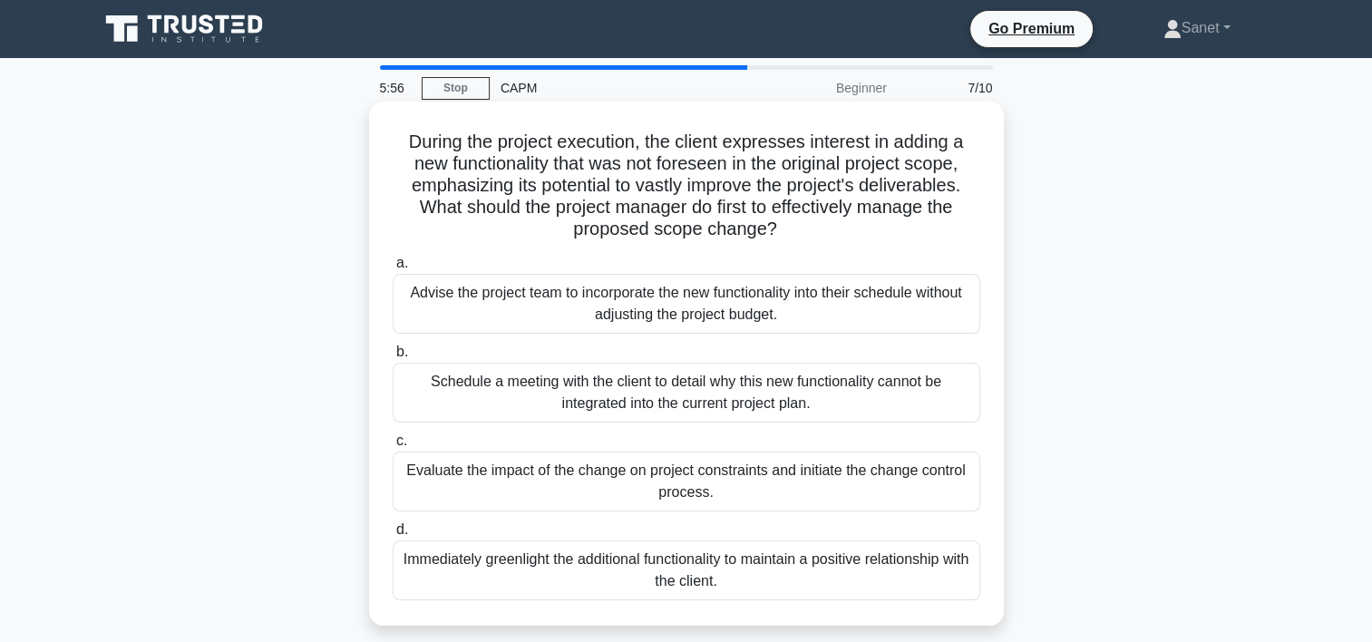
click at [458, 488] on div "Evaluate the impact of the change on project constraints and initiate the chang…" at bounding box center [687, 482] width 588 height 60
click at [393, 447] on input "c. Evaluate the impact of the change on project constraints and initiate the ch…" at bounding box center [393, 441] width 0 height 12
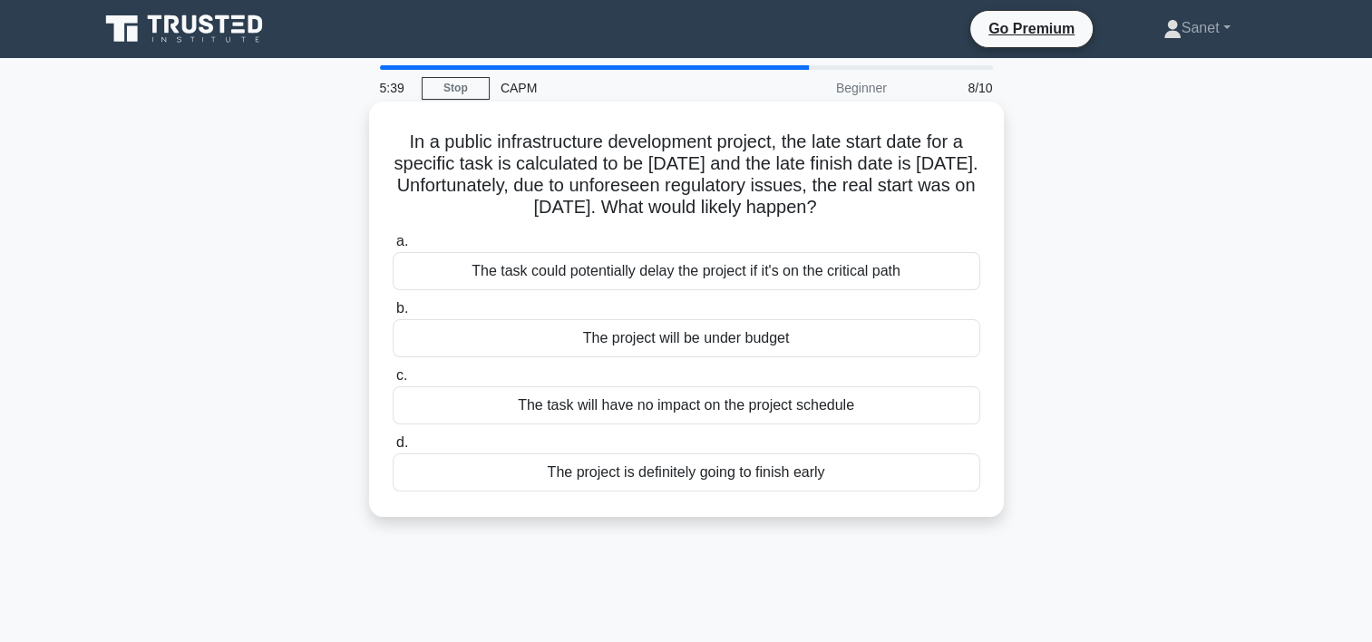
click at [453, 268] on div "The task could potentially delay the project if it's on the critical path" at bounding box center [687, 271] width 588 height 38
click at [393, 248] on input "a. The task could potentially delay the project if it's on the critical path" at bounding box center [393, 242] width 0 height 12
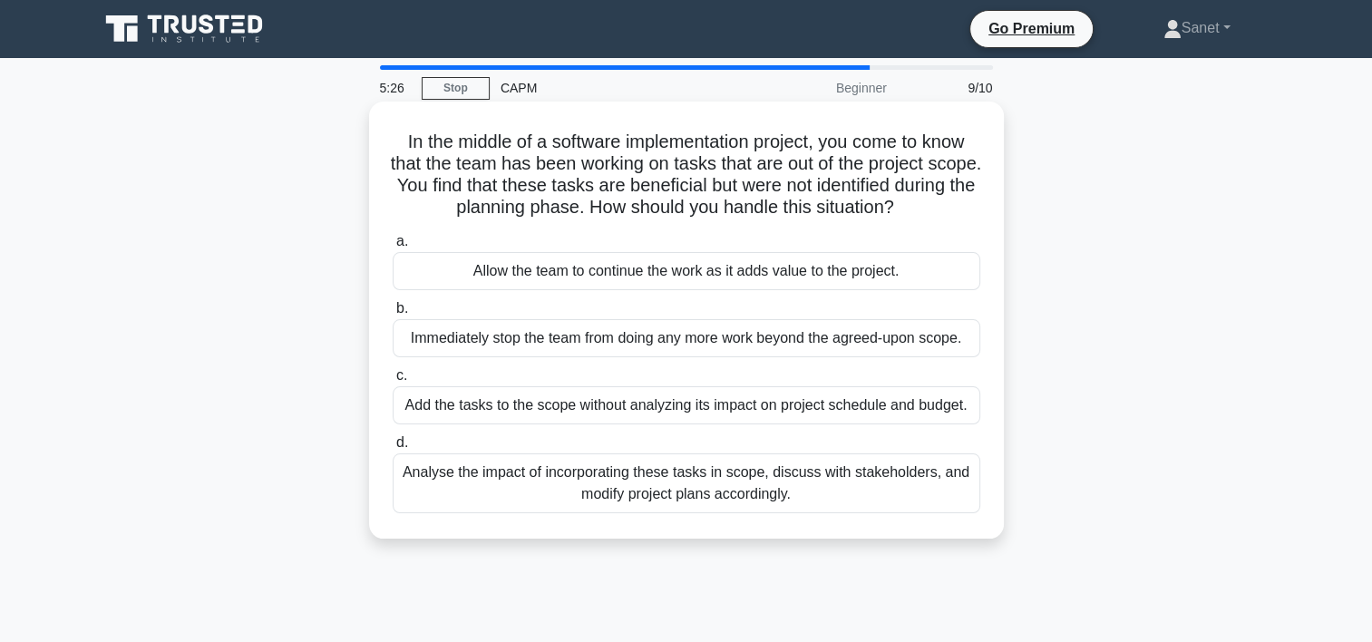
click at [486, 482] on div "Analyse the impact of incorporating these tasks in scope, discuss with stakehol…" at bounding box center [687, 483] width 588 height 60
click at [393, 449] on input "d. Analyse the impact of incorporating these tasks in scope, discuss with stake…" at bounding box center [393, 443] width 0 height 12
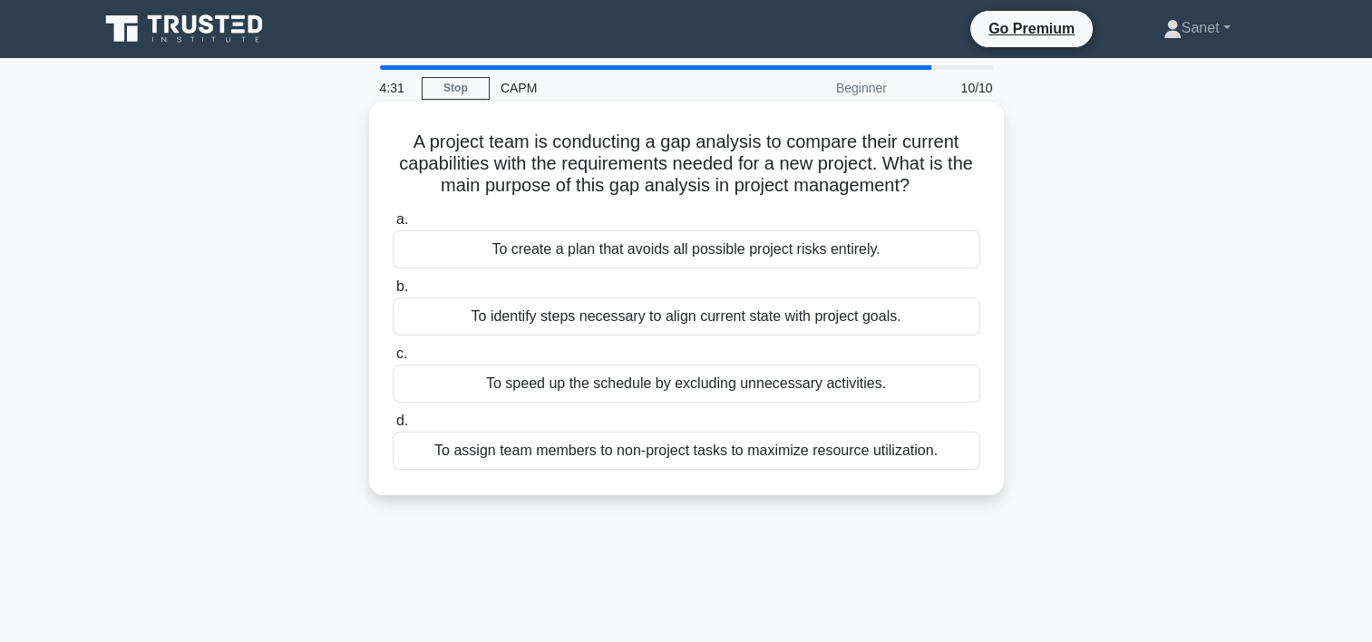
click at [482, 312] on div "To identify steps necessary to align current state with project goals." at bounding box center [687, 316] width 588 height 38
click at [393, 293] on input "b. To identify steps necessary to align current state with project goals." at bounding box center [393, 287] width 0 height 12
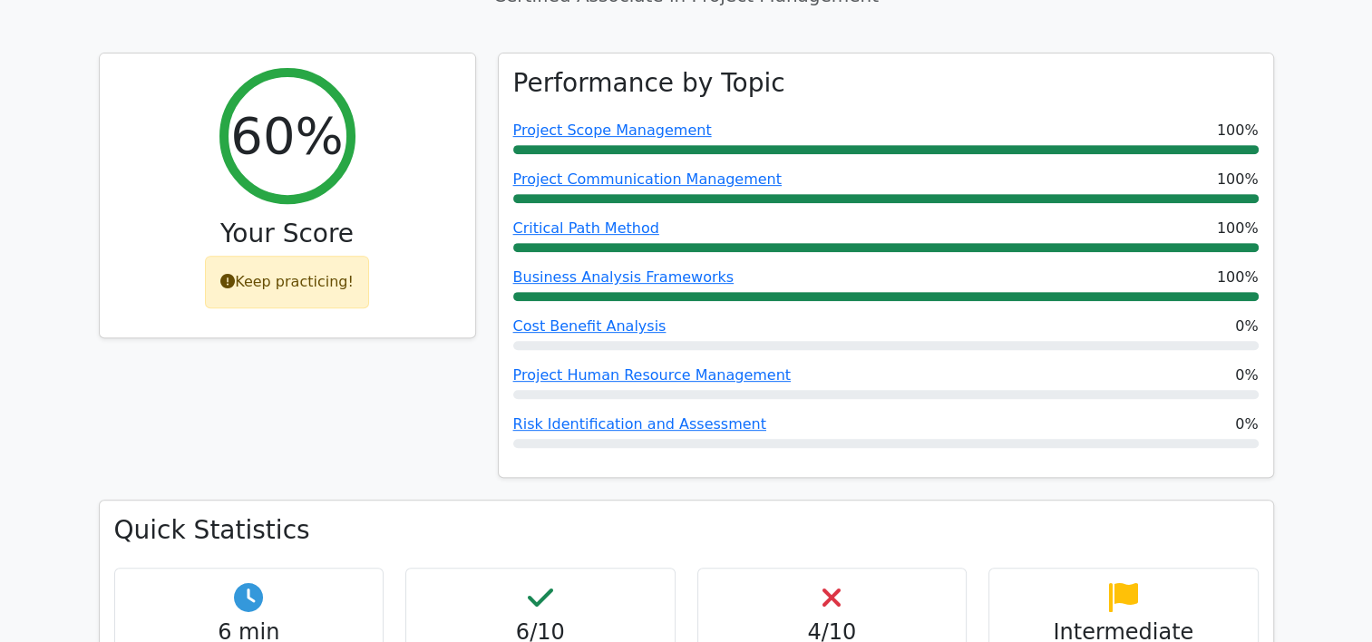
scroll to position [1088, 0]
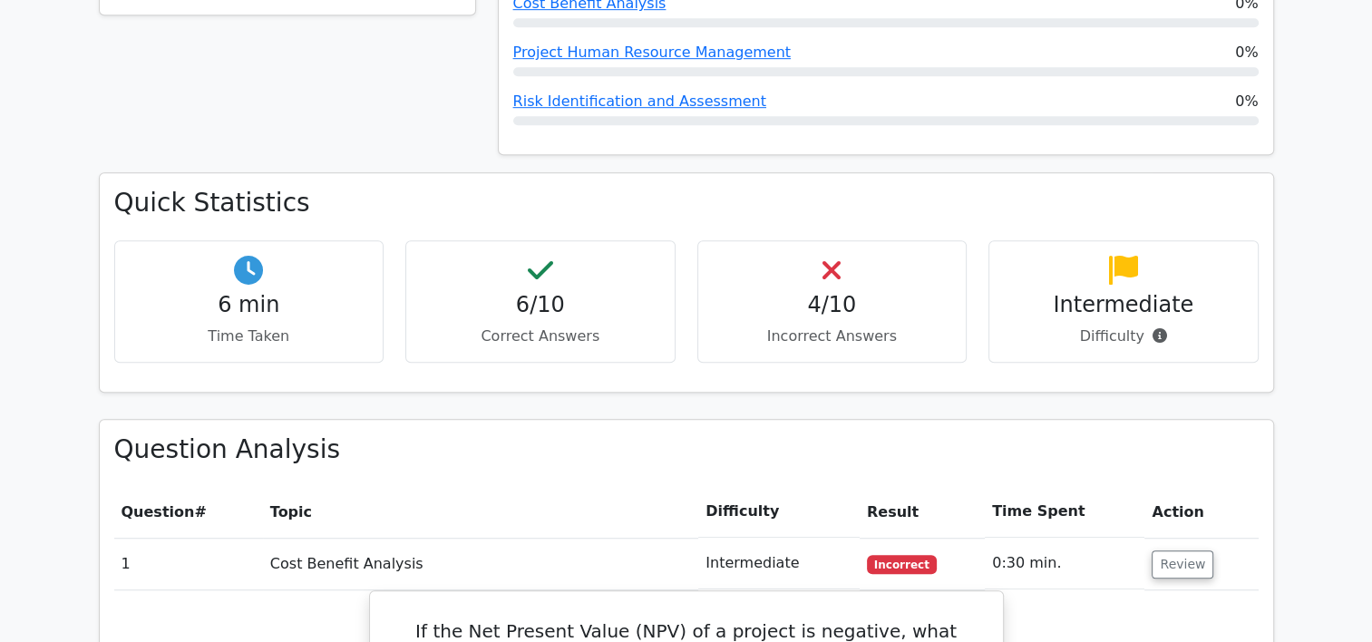
click at [838, 240] on div "4/10 Incorrect Answers" at bounding box center [832, 301] width 270 height 122
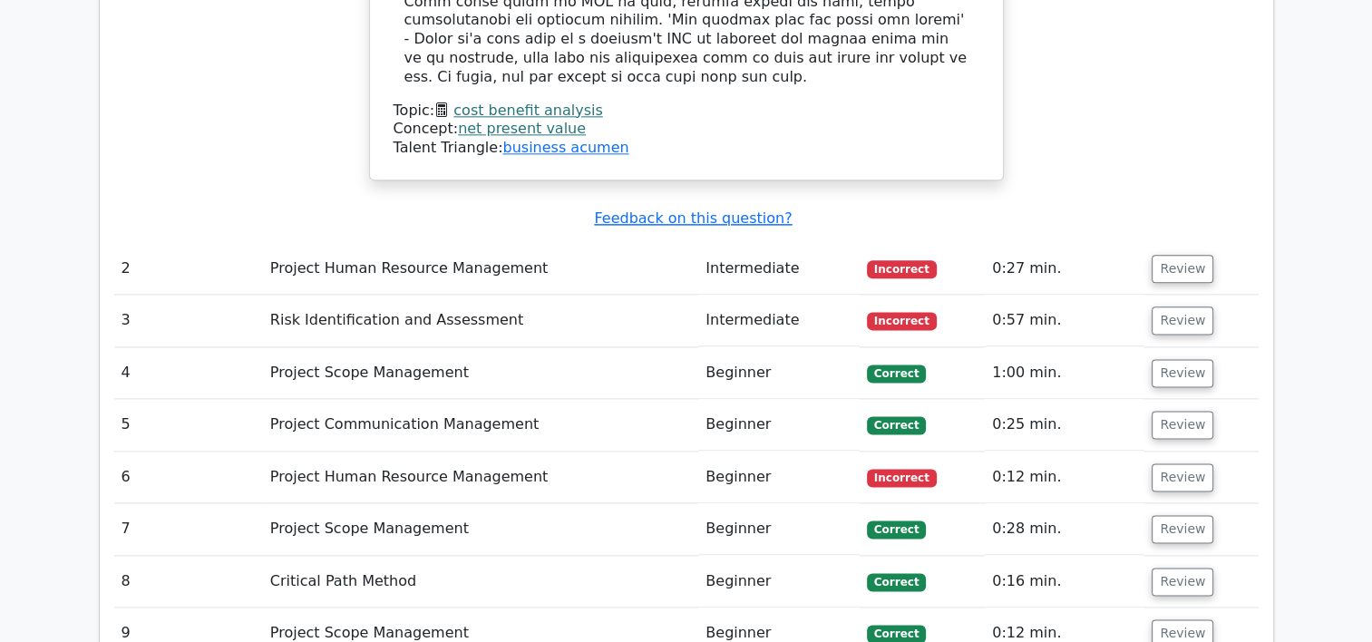
scroll to position [2267, 0]
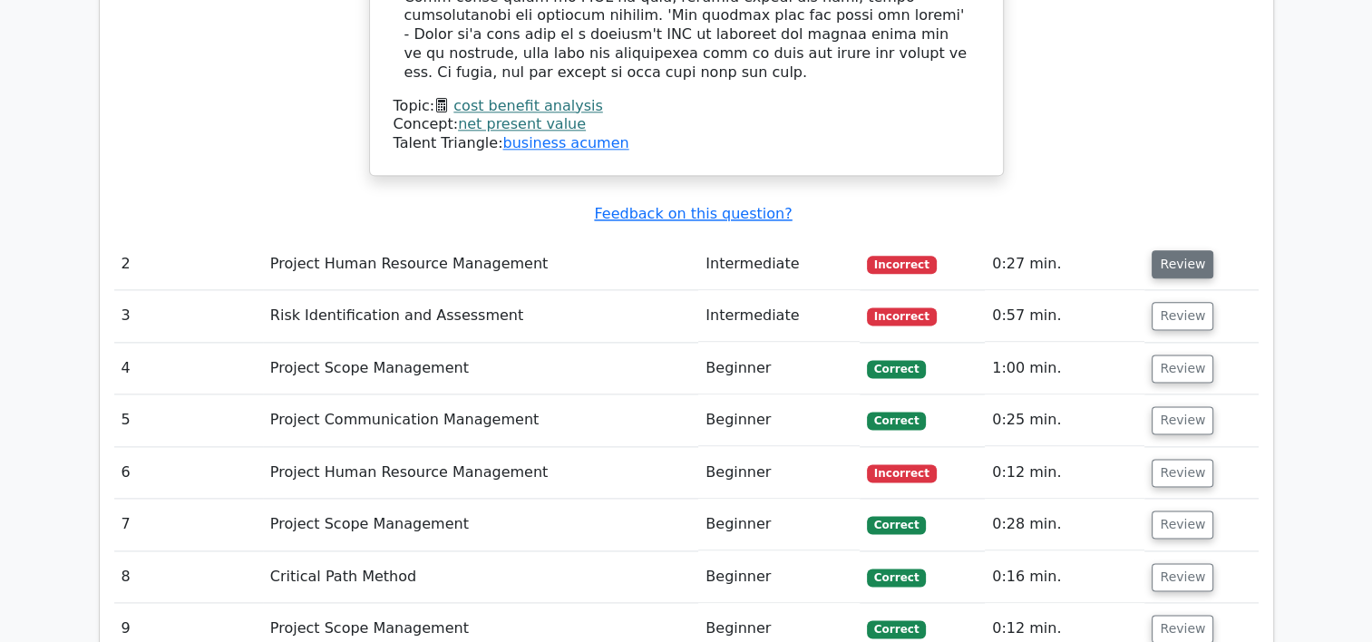
click at [1167, 250] on button "Review" at bounding box center [1183, 264] width 62 height 28
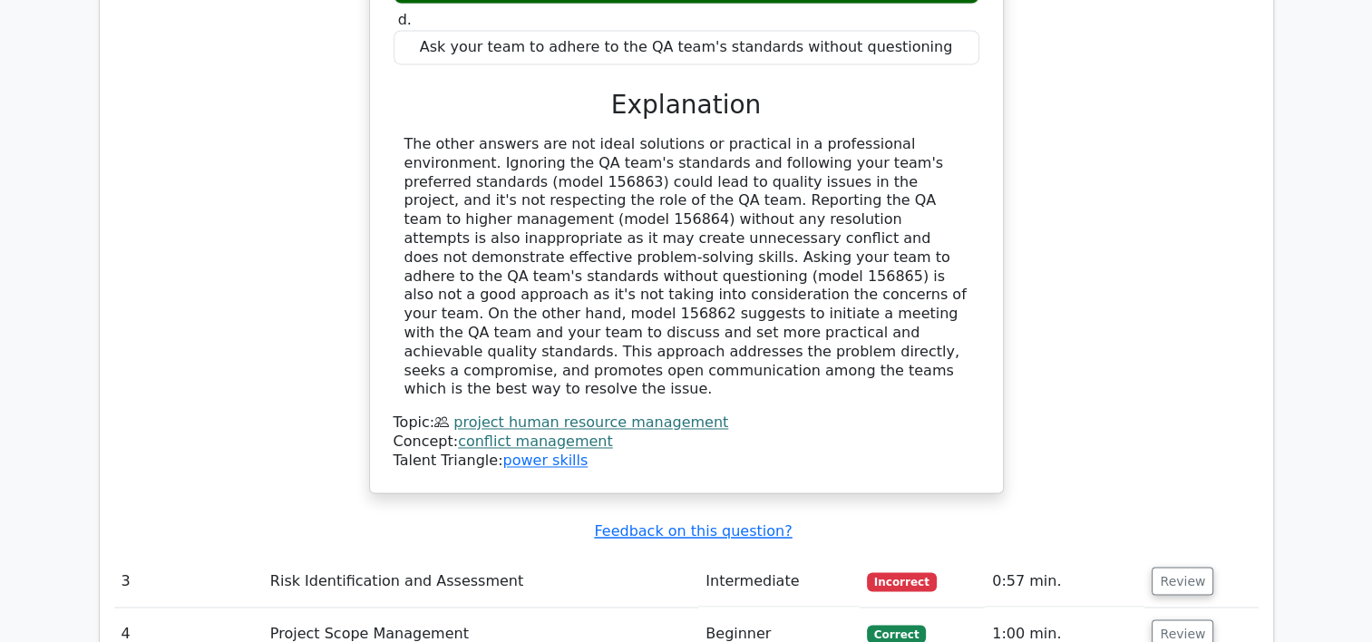
scroll to position [3174, 0]
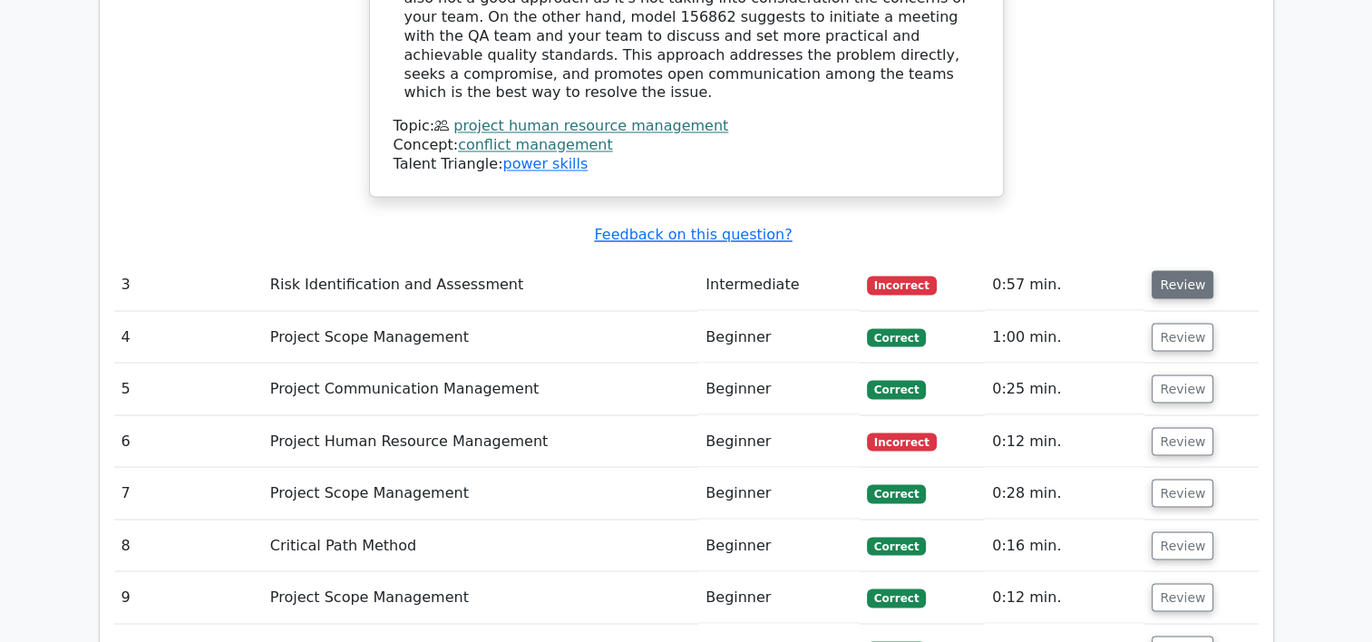
click at [1183, 270] on button "Review" at bounding box center [1183, 284] width 62 height 28
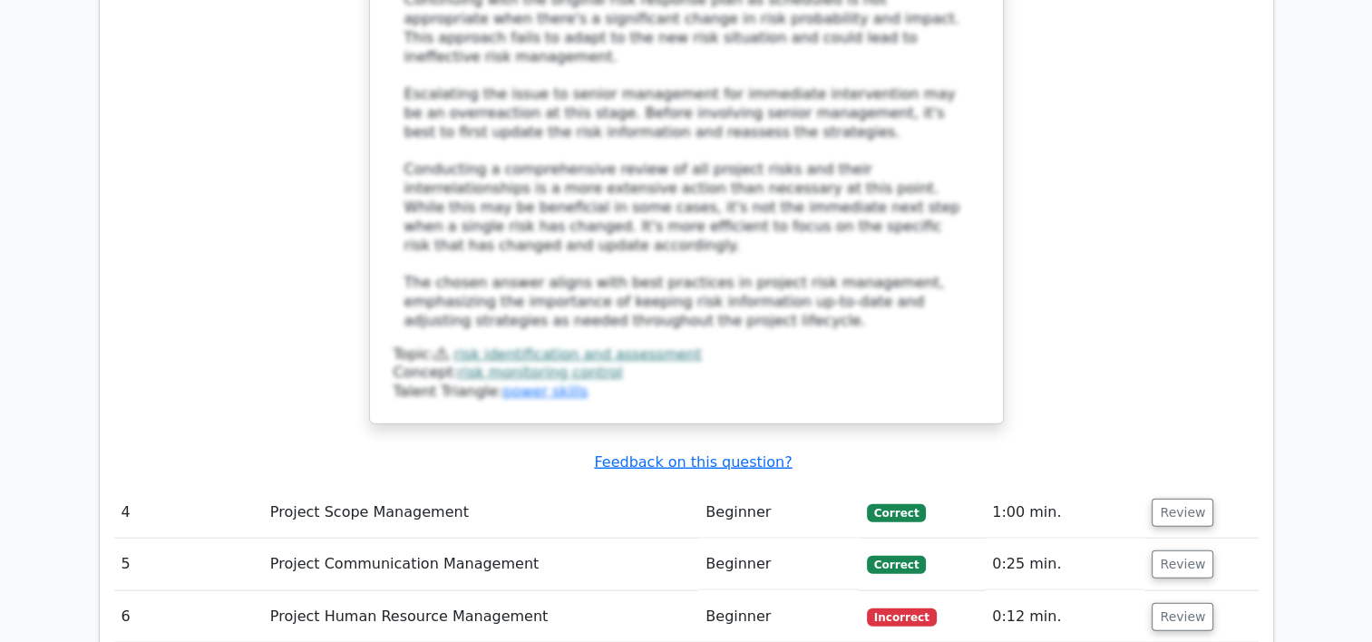
scroll to position [4353, 0]
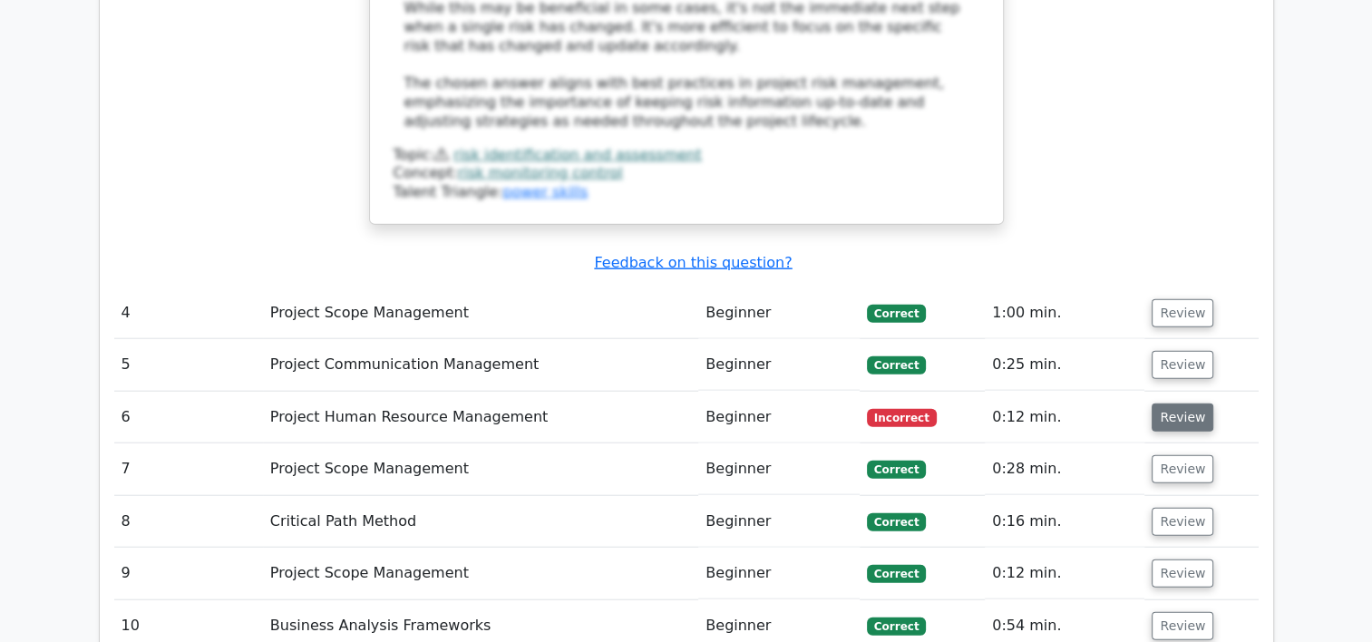
click at [1184, 404] on button "Review" at bounding box center [1183, 418] width 62 height 28
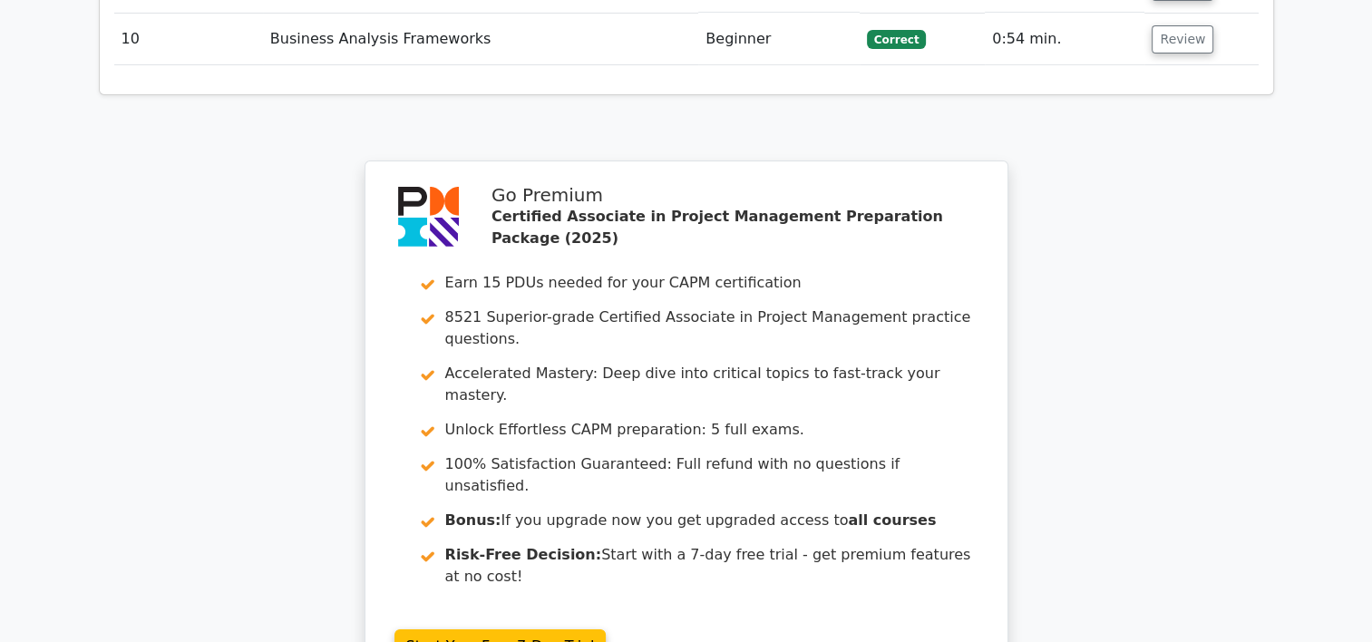
scroll to position [6147, 0]
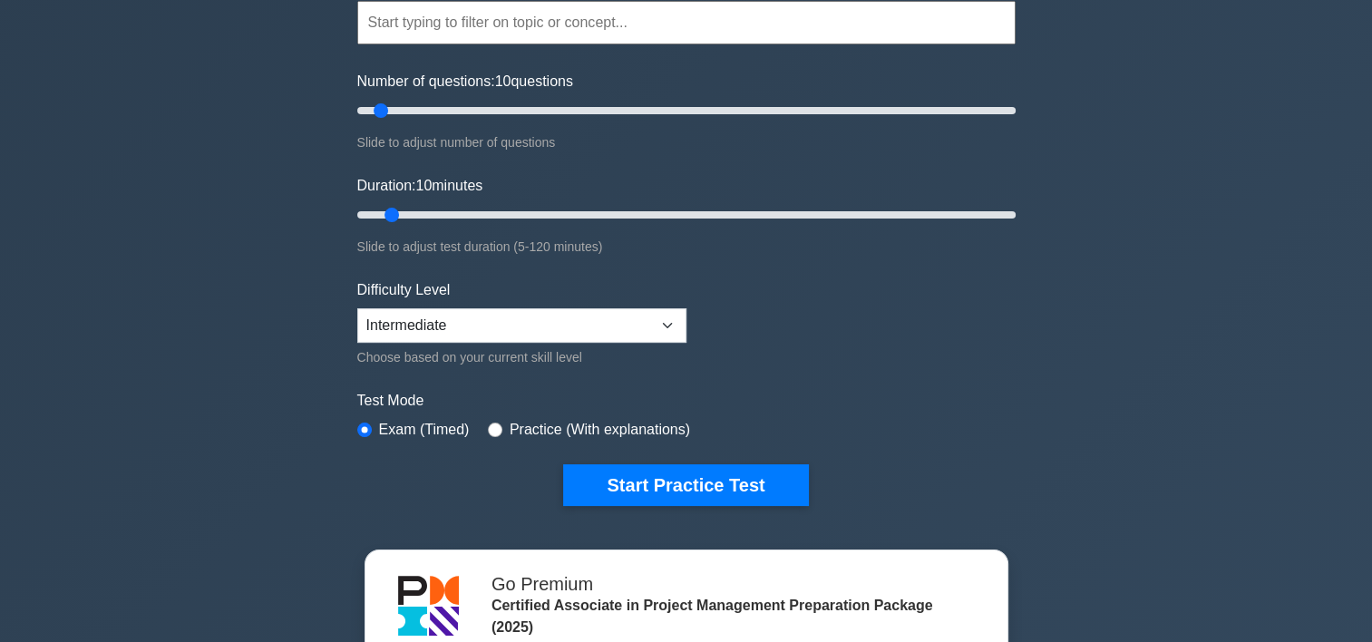
scroll to position [181, 0]
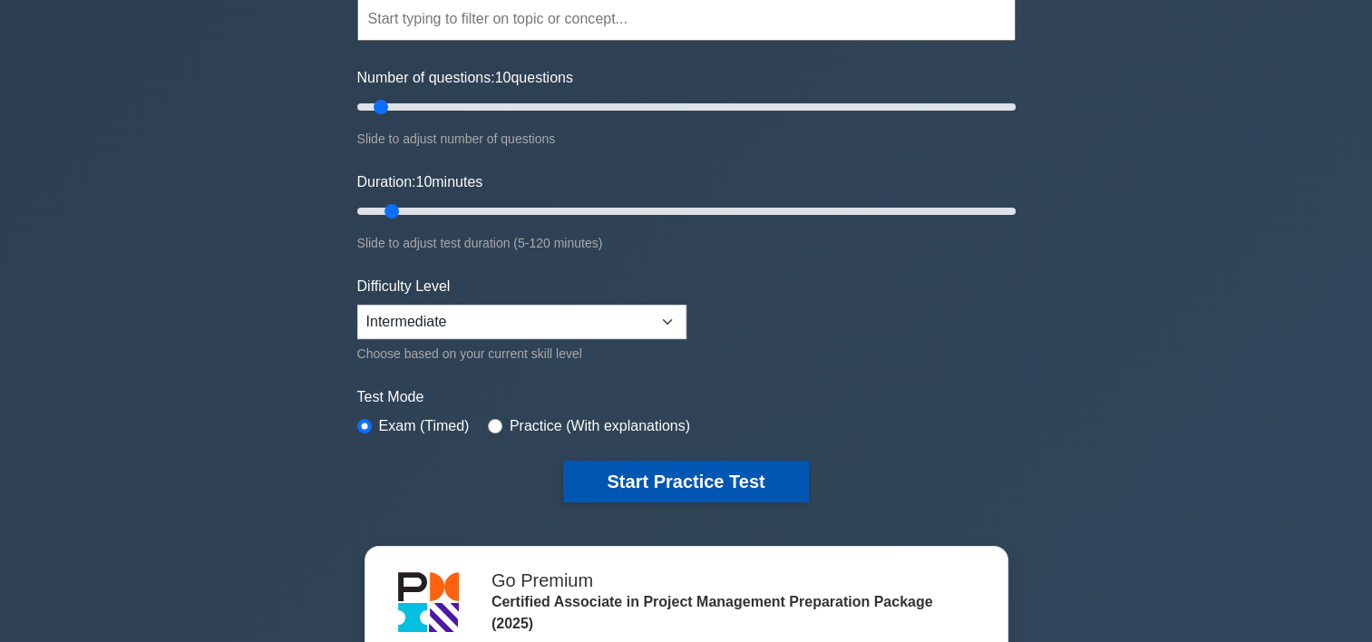
click at [637, 477] on button "Start Practice Test" at bounding box center [685, 482] width 245 height 42
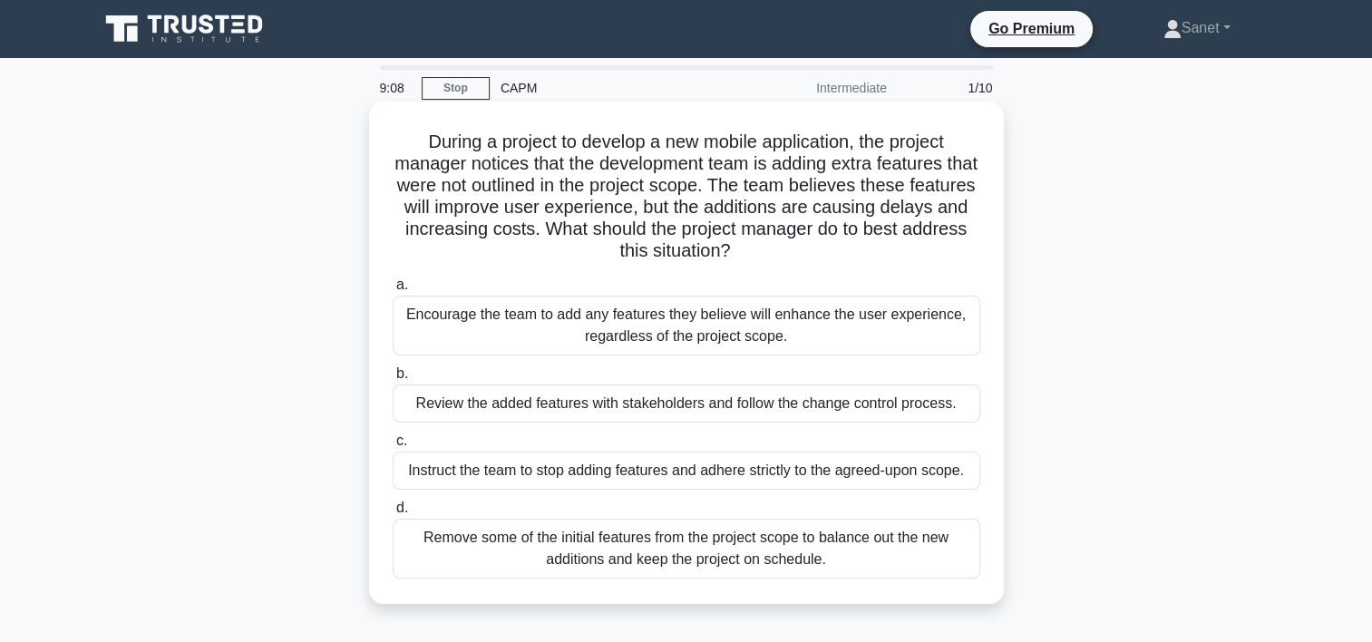
click at [501, 407] on div "Review the added features with stakeholders and follow the change control proce…" at bounding box center [687, 404] width 588 height 38
click at [393, 380] on input "b. Review the added features with stakeholders and follow the change control pr…" at bounding box center [393, 374] width 0 height 12
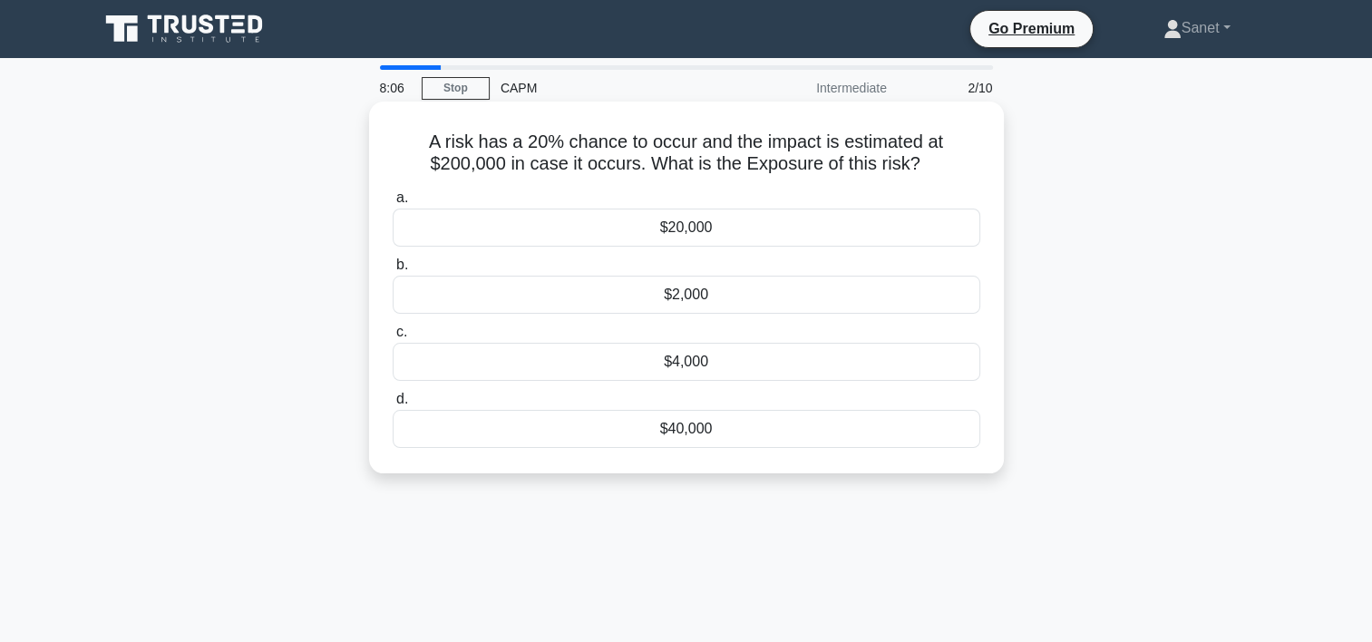
drag, startPoint x: 424, startPoint y: 143, endPoint x: 932, endPoint y: 172, distance: 509.6
click at [932, 172] on h5 "A risk has a 20% chance to occur and the impact is estimated at $200,000 in cas…" at bounding box center [686, 153] width 591 height 45
copy h5 "A risk has a 20% chance to occur and the impact is estimated at $200,000 in cas…"
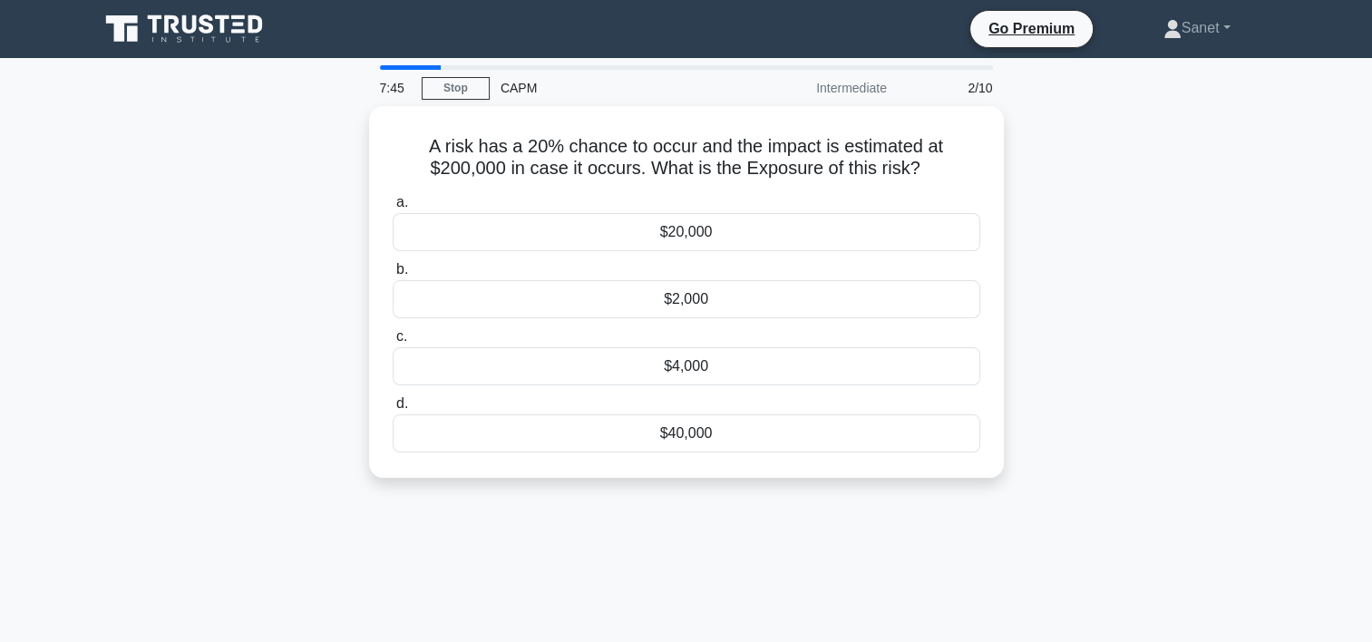
click at [1163, 180] on div "A risk has a 20% chance to occur and the impact is estimated at $200,000 in cas…" at bounding box center [686, 303] width 1197 height 394
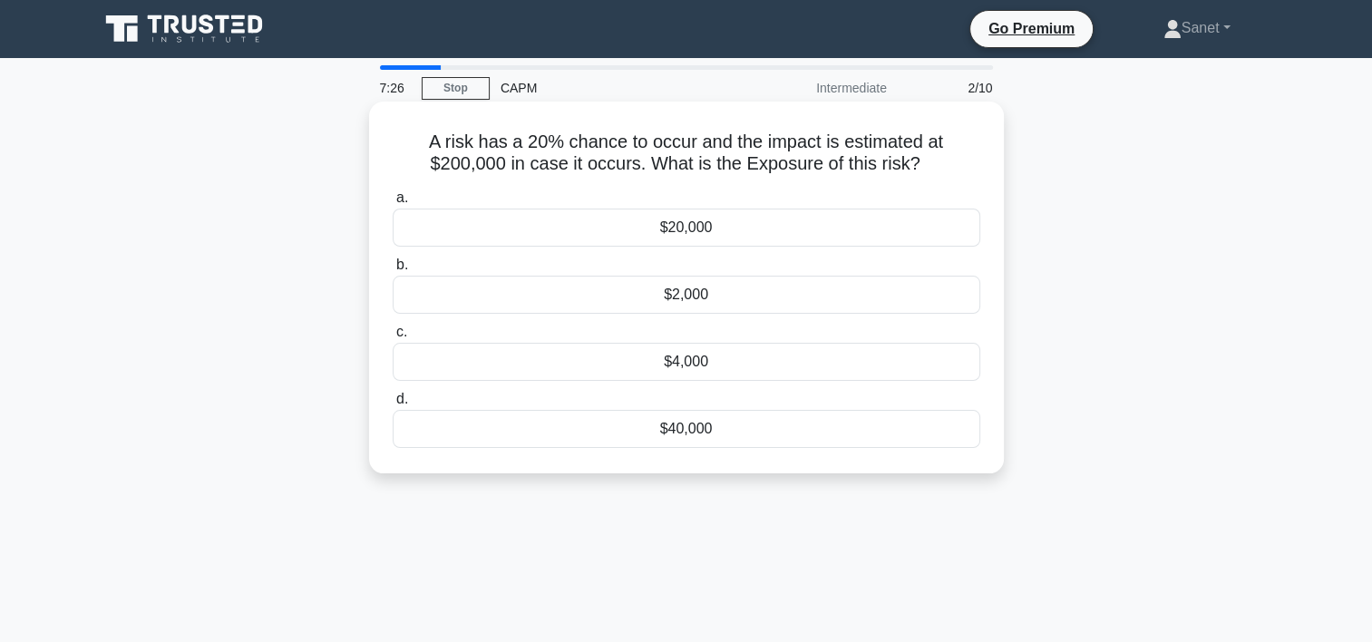
click at [714, 428] on div "$40,000" at bounding box center [687, 429] width 588 height 38
click at [393, 405] on input "d. $40,000" at bounding box center [393, 400] width 0 height 12
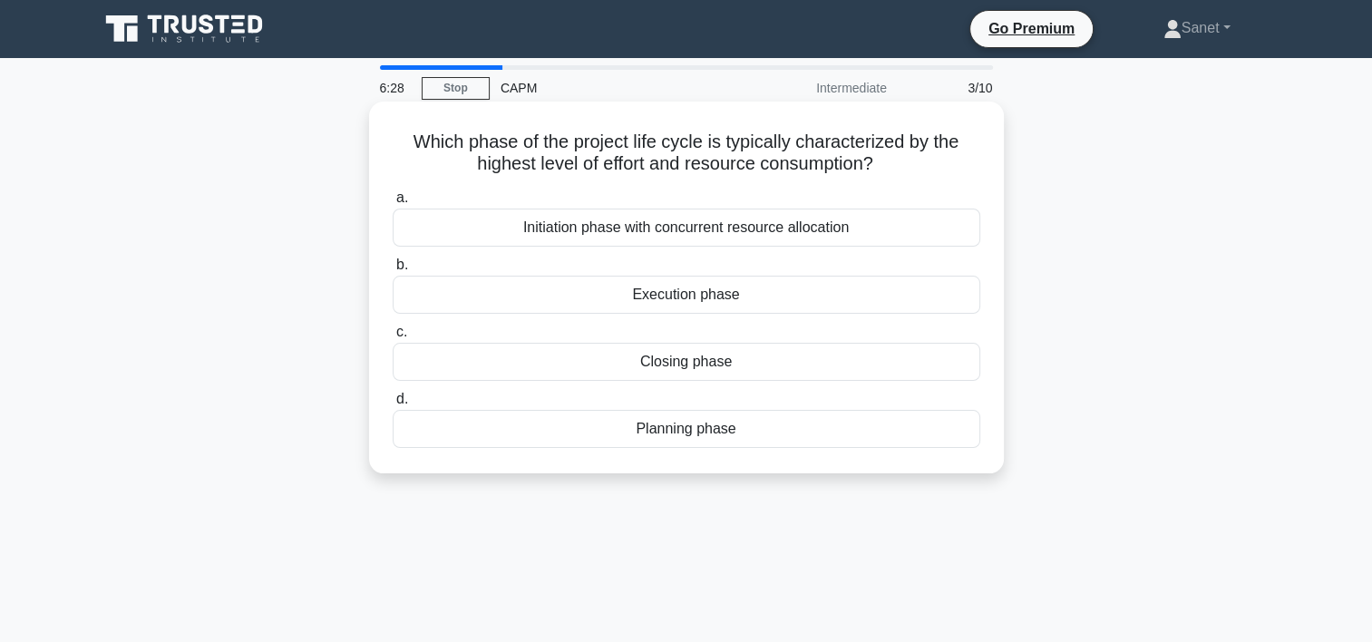
click at [565, 297] on div "Execution phase" at bounding box center [687, 295] width 588 height 38
click at [393, 271] on input "b. Execution phase" at bounding box center [393, 265] width 0 height 12
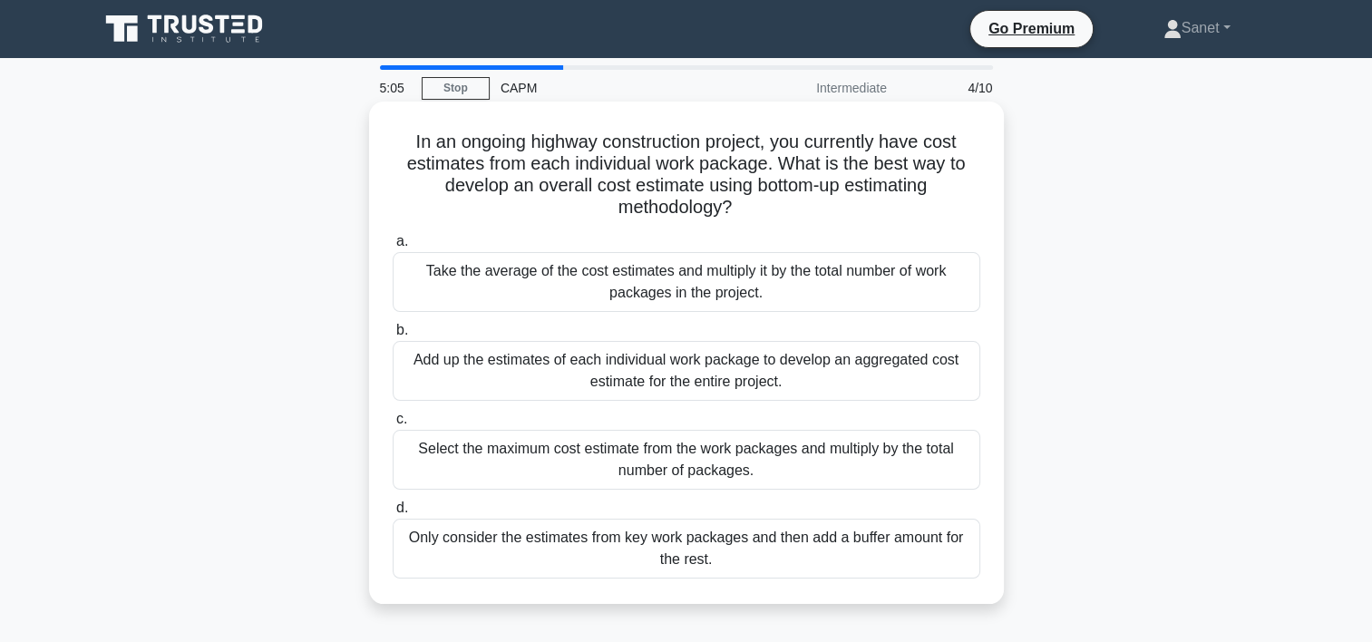
click at [556, 277] on div "Take the average of the cost estimates and multiply it by the total number of w…" at bounding box center [687, 282] width 588 height 60
click at [393, 248] on input "a. Take the average of the cost estimates and multiply it by the total number o…" at bounding box center [393, 242] width 0 height 12
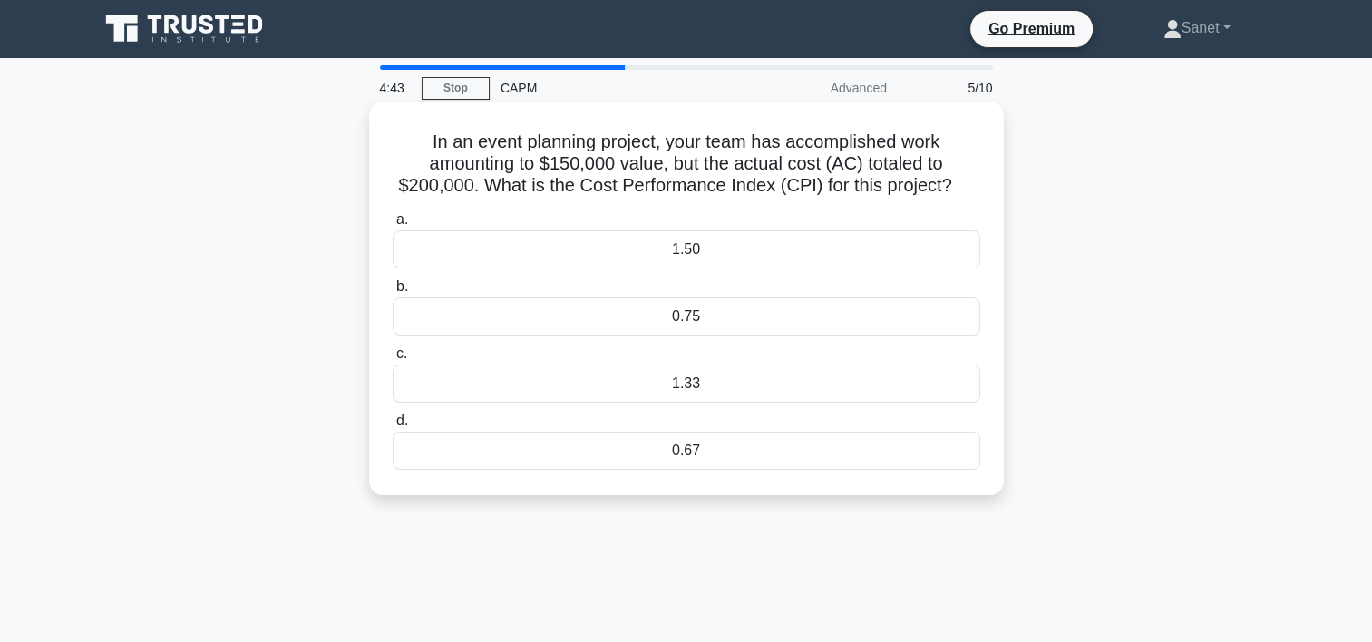
drag, startPoint x: 421, startPoint y: 133, endPoint x: 960, endPoint y: 190, distance: 541.7
click at [960, 190] on h5 "In an event planning project, your team has accomplished work amounting to $150…" at bounding box center [686, 164] width 591 height 67
copy h5 "In an event planning project, your team has accomplished work amounting to $150…"
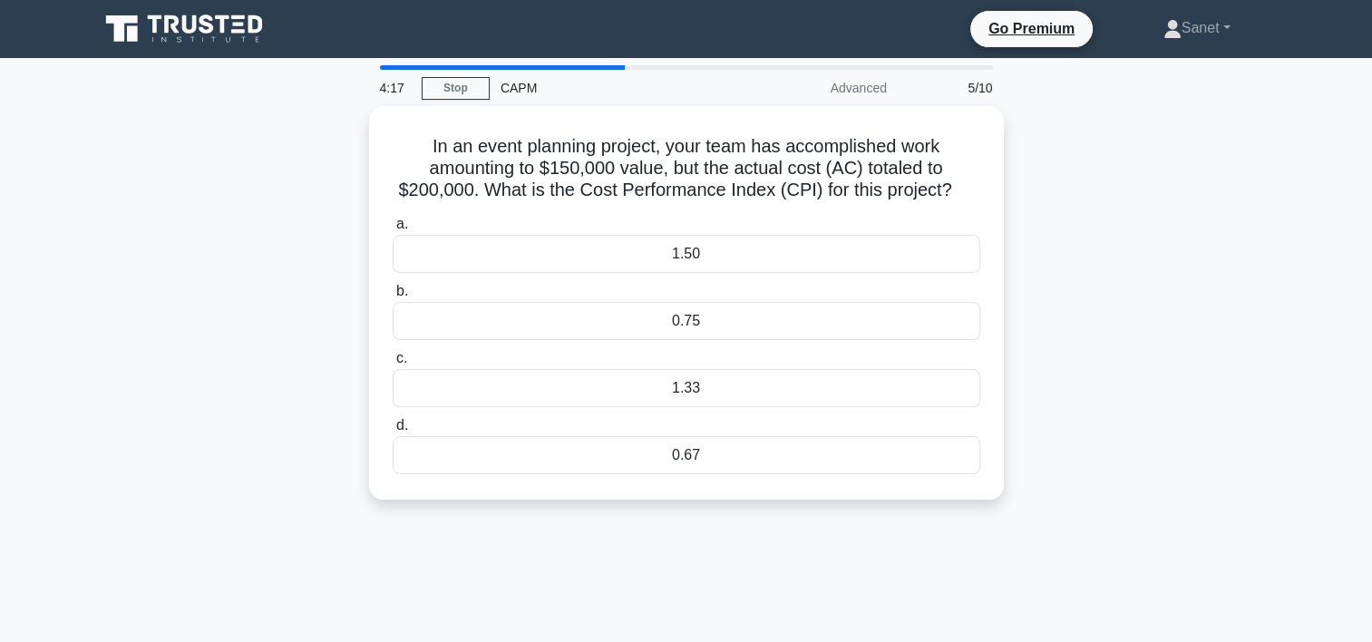
click at [1264, 289] on div "In an event planning project, your team has accomplished work amounting to $150…" at bounding box center [686, 313] width 1197 height 415
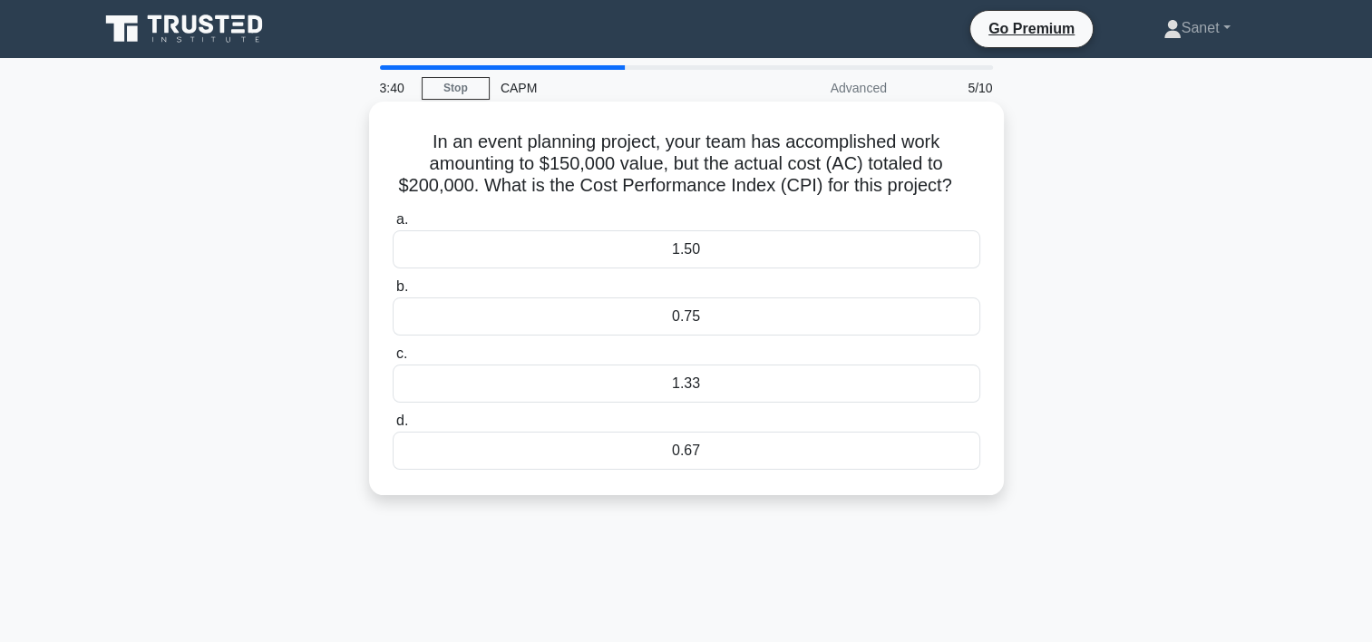
click at [681, 317] on div "0.75" at bounding box center [687, 316] width 588 height 38
click at [393, 293] on input "b. 0.75" at bounding box center [393, 287] width 0 height 12
